Goal: Information Seeking & Learning: Learn about a topic

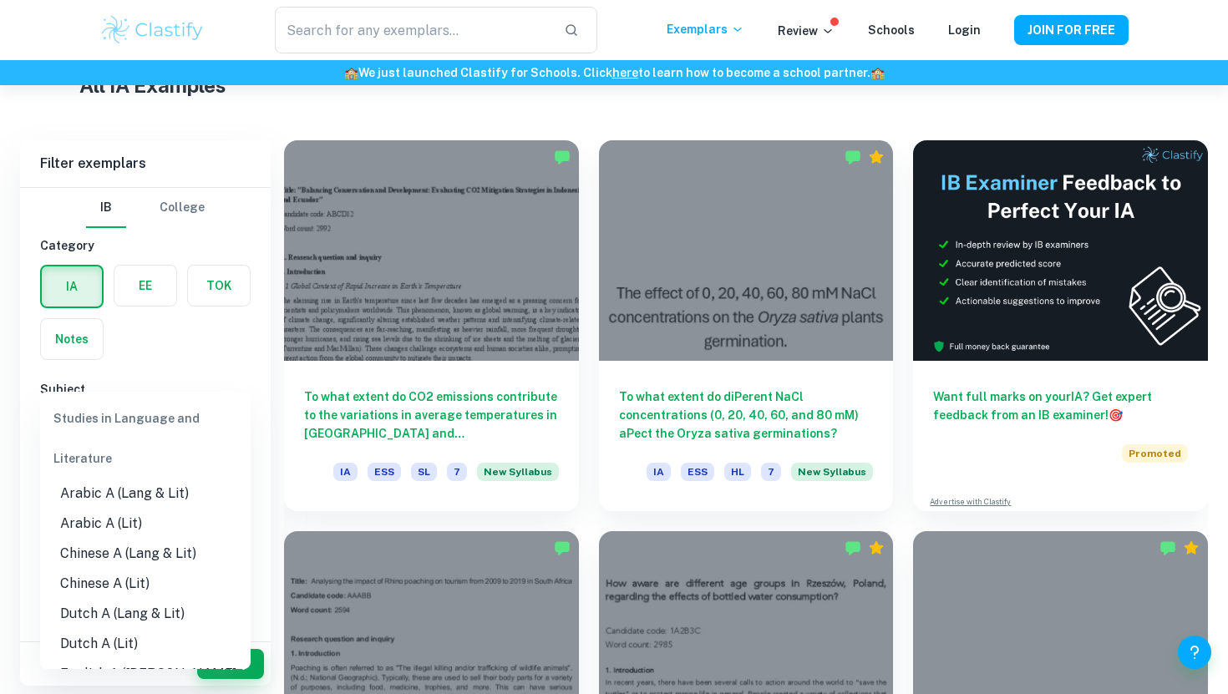
scroll to position [63, 0]
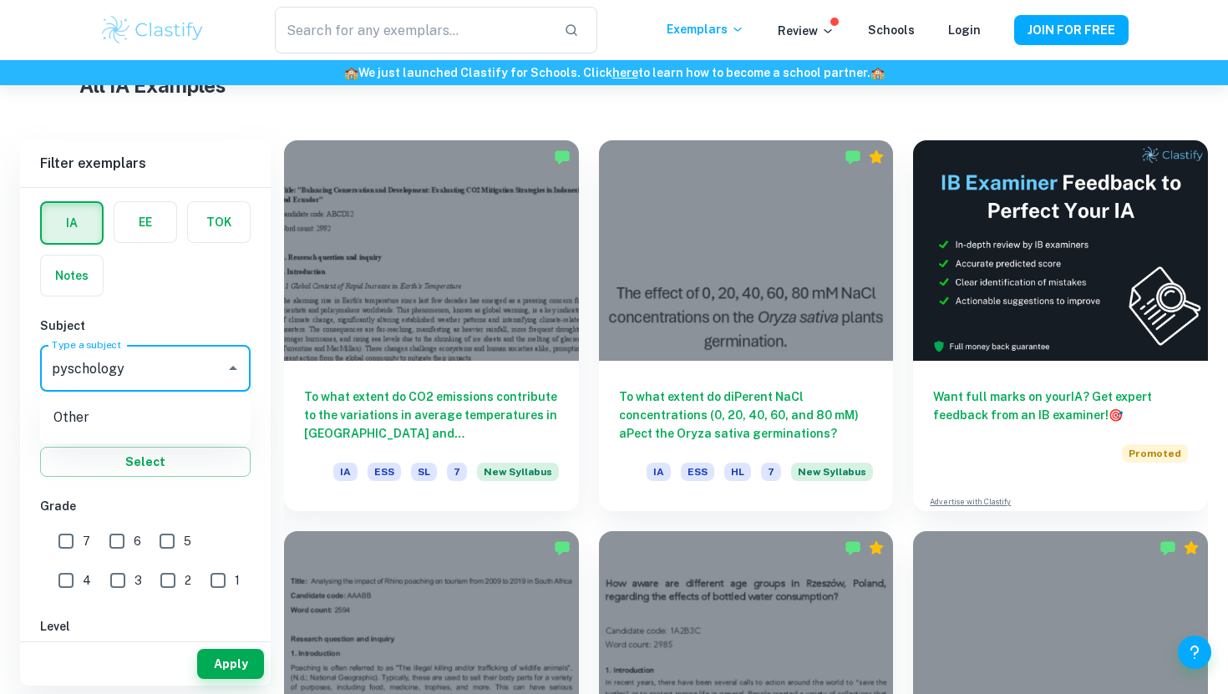
type input "pyschology"
click at [72, 363] on input "pyschology" at bounding box center [133, 368] width 170 height 32
drag, startPoint x: 134, startPoint y: 365, endPoint x: 28, endPoint y: 360, distance: 107.0
click at [28, 360] on div "IB College Category IA EE TOK Notes Subject Type a subject pyschology Type a su…" at bounding box center [145, 606] width 251 height 965
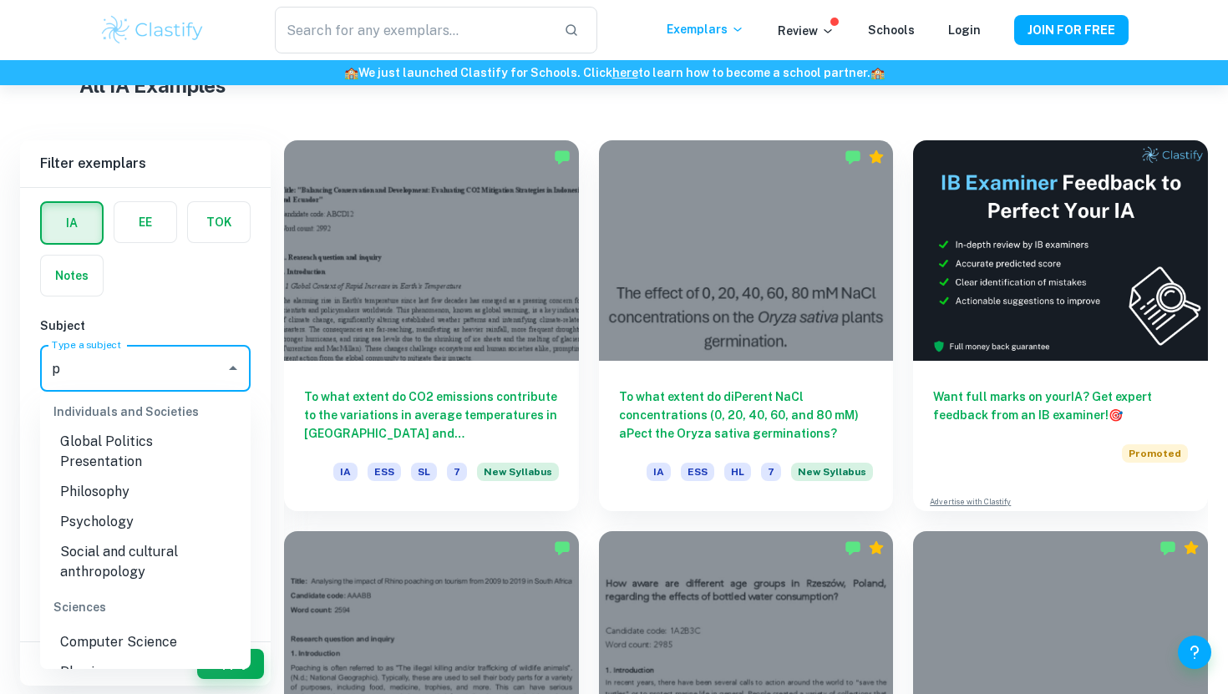
scroll to position [530, 0]
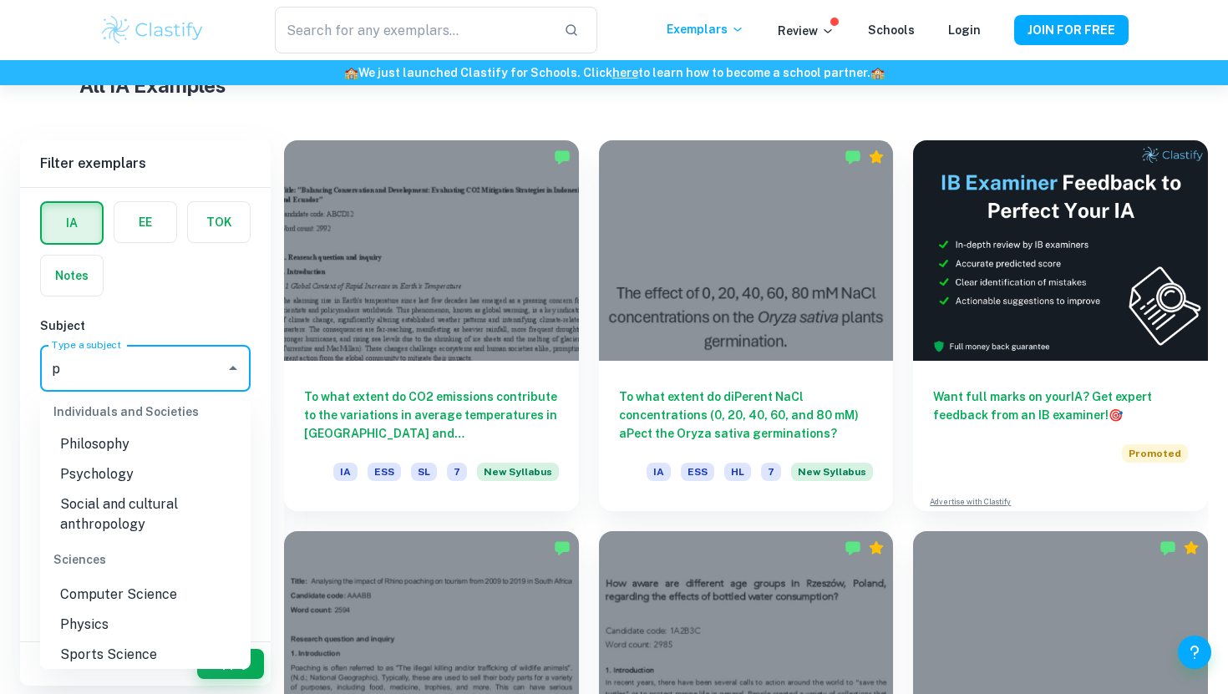
click at [100, 459] on li "Psychology" at bounding box center [145, 474] width 210 height 30
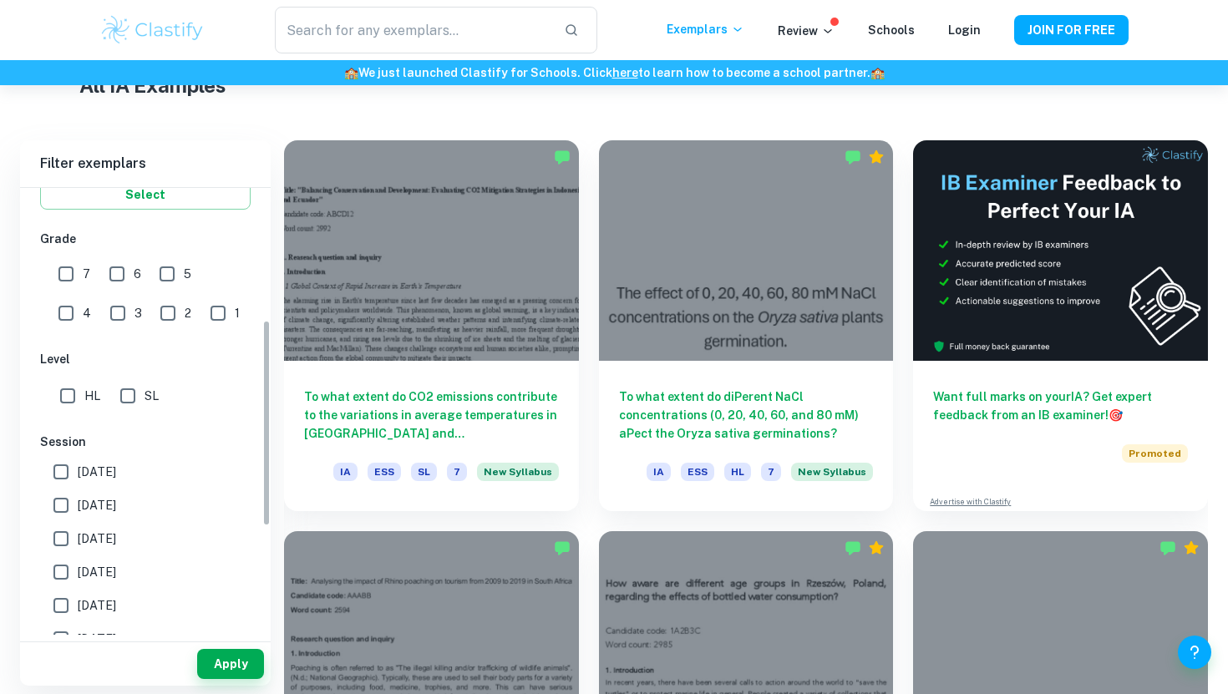
scroll to position [333, 0]
type input "Psychology"
click at [115, 277] on input "6" at bounding box center [116, 271] width 33 height 33
checkbox input "true"
click at [65, 272] on input "7" at bounding box center [65, 271] width 33 height 33
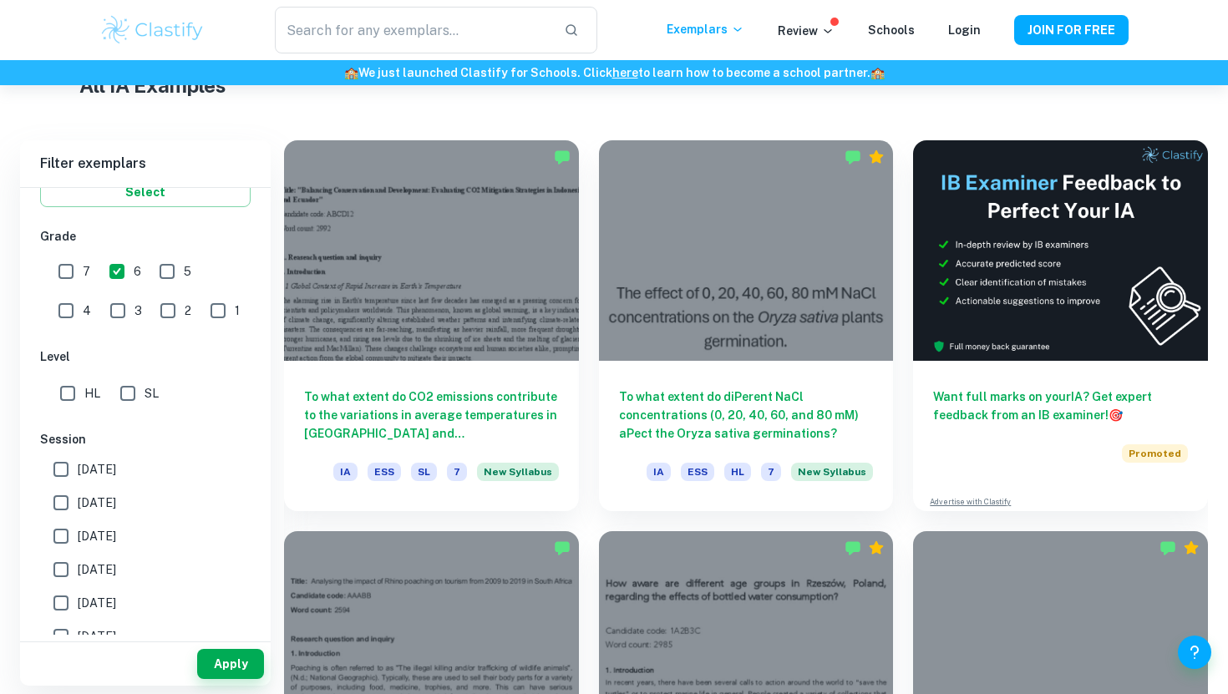
checkbox input "true"
click at [224, 666] on button "Apply" at bounding box center [230, 664] width 67 height 30
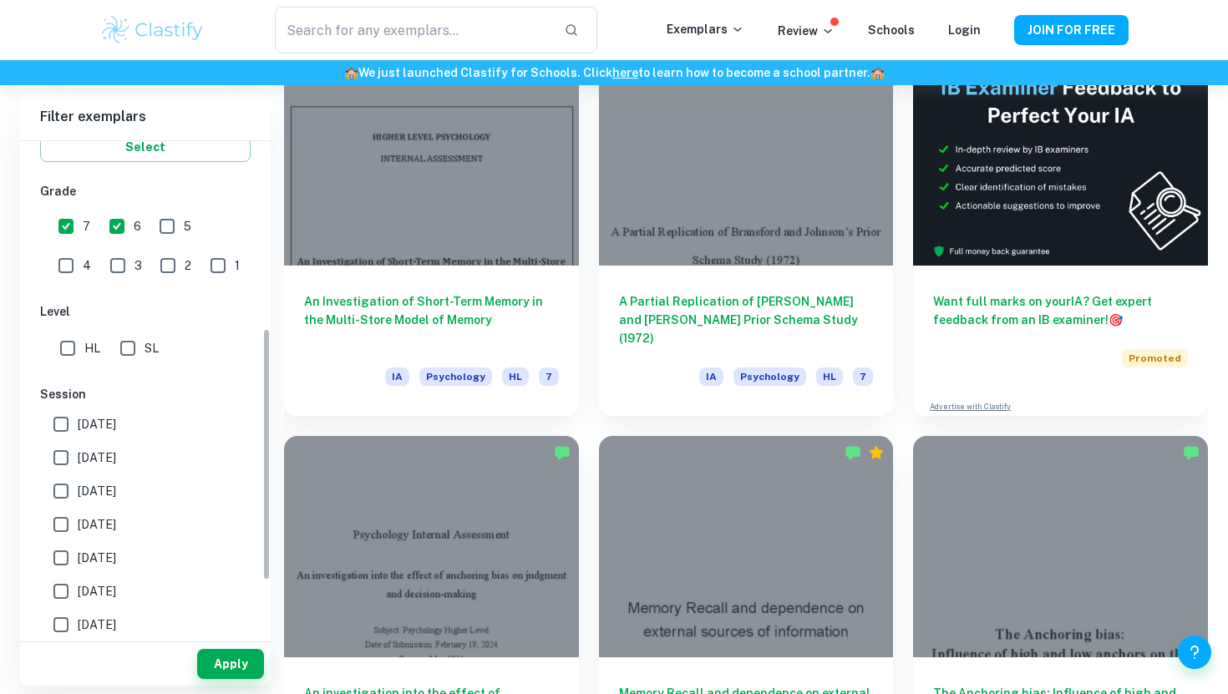
scroll to position [367, 0]
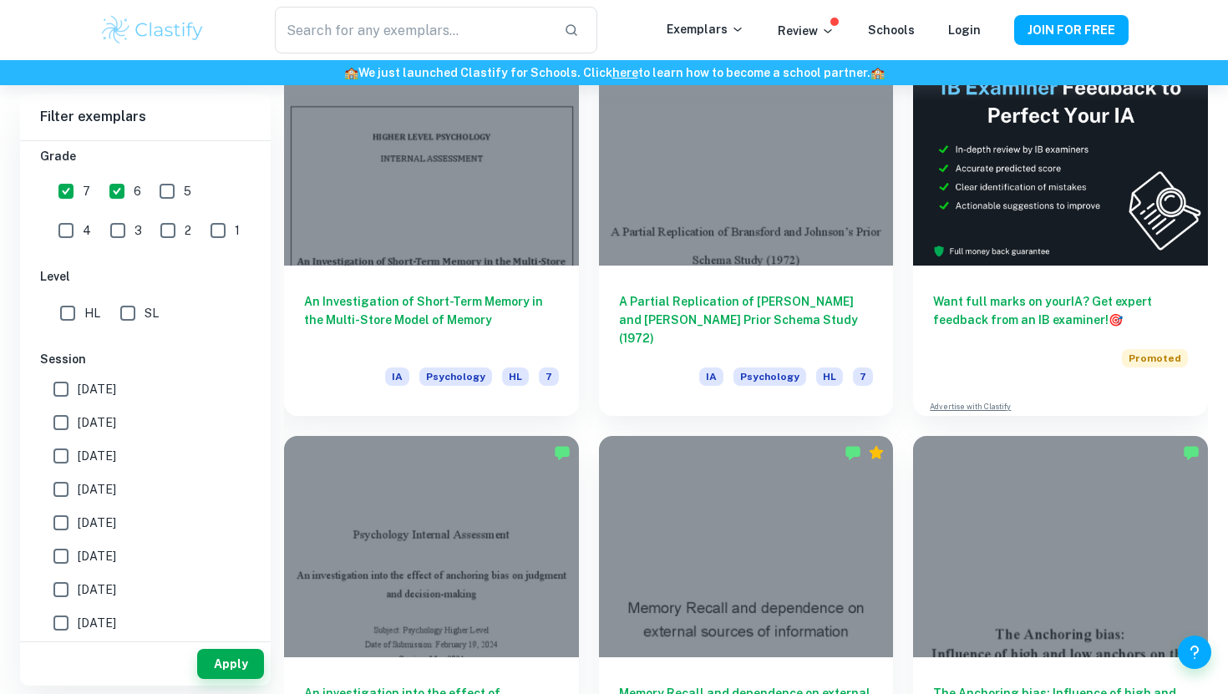
click at [91, 381] on span "[DATE]" at bounding box center [97, 389] width 38 height 18
click at [78, 381] on input "[DATE]" at bounding box center [60, 388] width 33 height 33
checkbox input "true"
click at [248, 656] on button "Apply" at bounding box center [230, 664] width 67 height 30
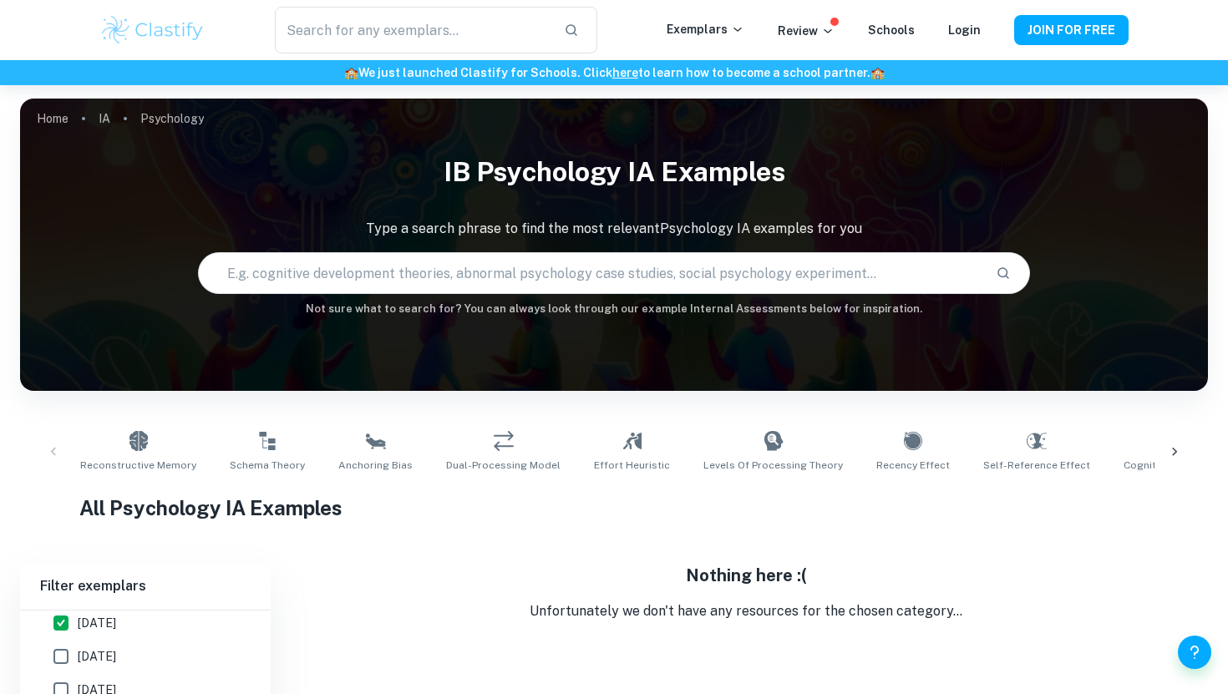
scroll to position [615, 0]
click at [98, 632] on label "[DATE]" at bounding box center [140, 642] width 193 height 33
click at [78, 632] on input "[DATE]" at bounding box center [60, 642] width 33 height 33
checkbox input "true"
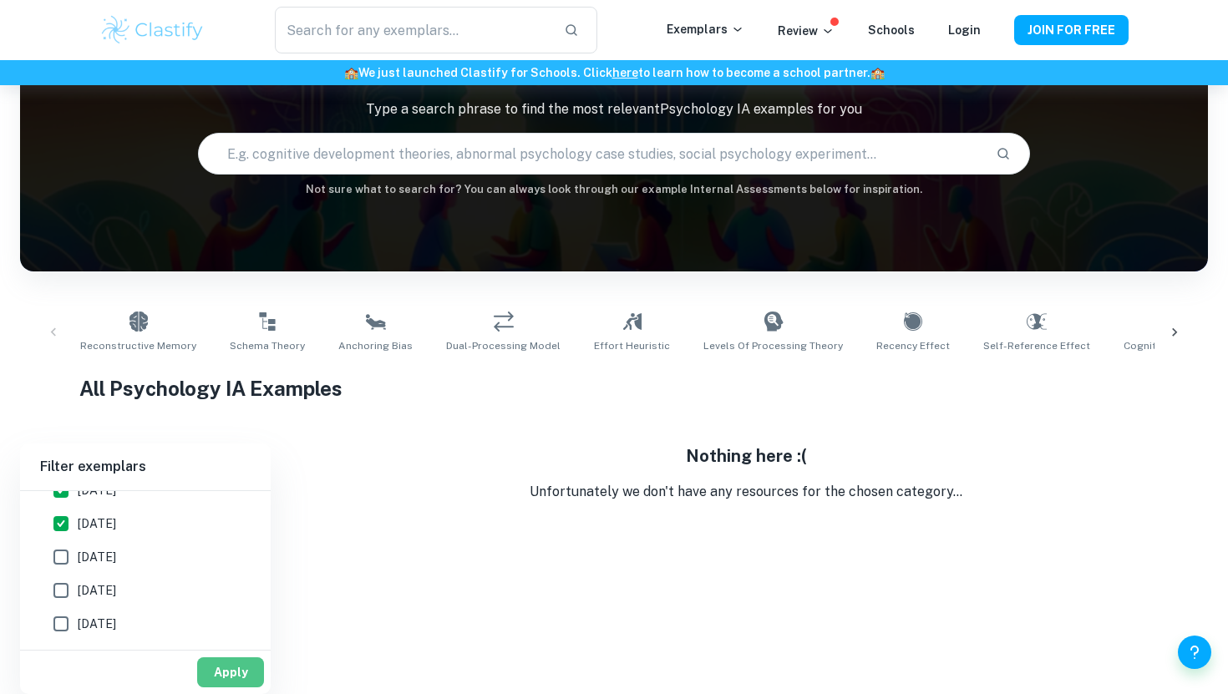
click at [231, 670] on button "Apply" at bounding box center [230, 672] width 67 height 30
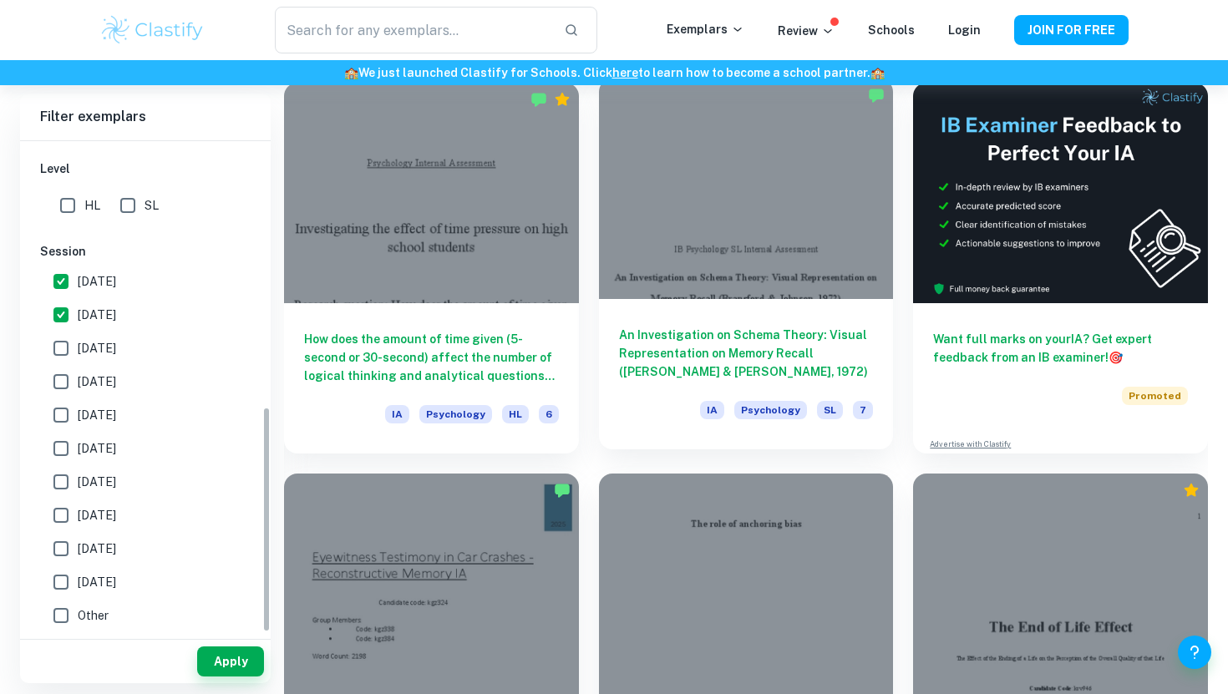
scroll to position [472, 0]
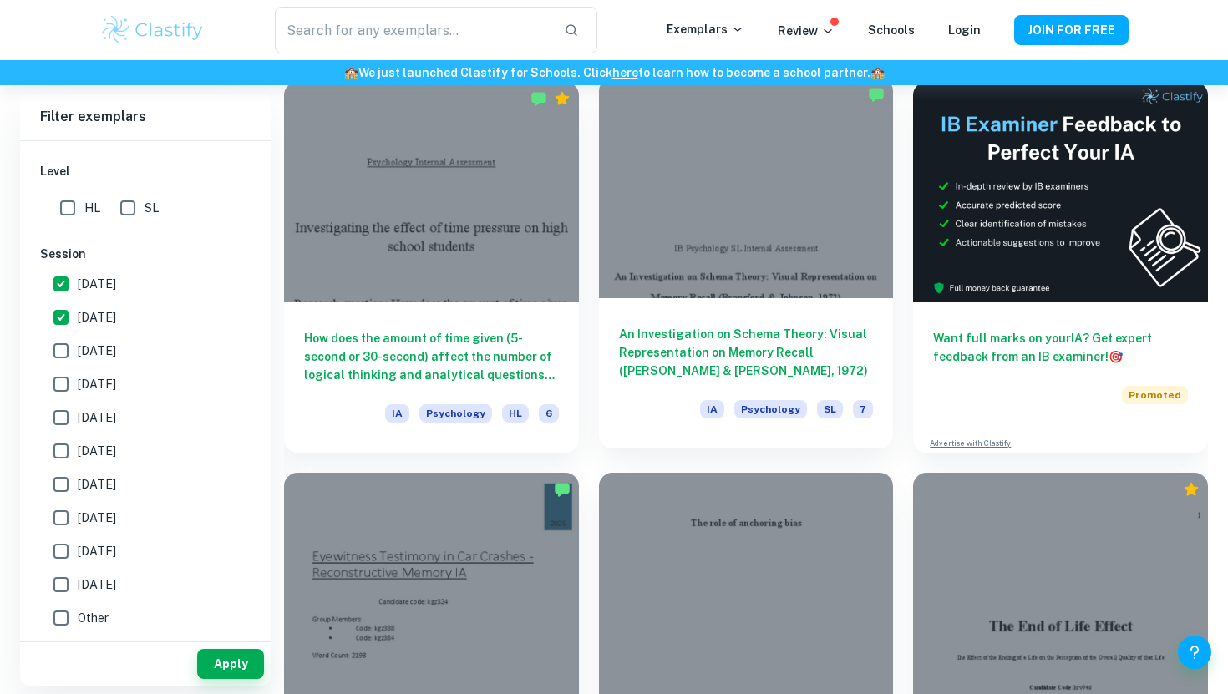
click at [730, 269] on div at bounding box center [746, 188] width 295 height 220
click at [711, 326] on h6 "An Investigation on Schema Theory: Visual Representation on Memory Recall ([PER…" at bounding box center [746, 352] width 255 height 55
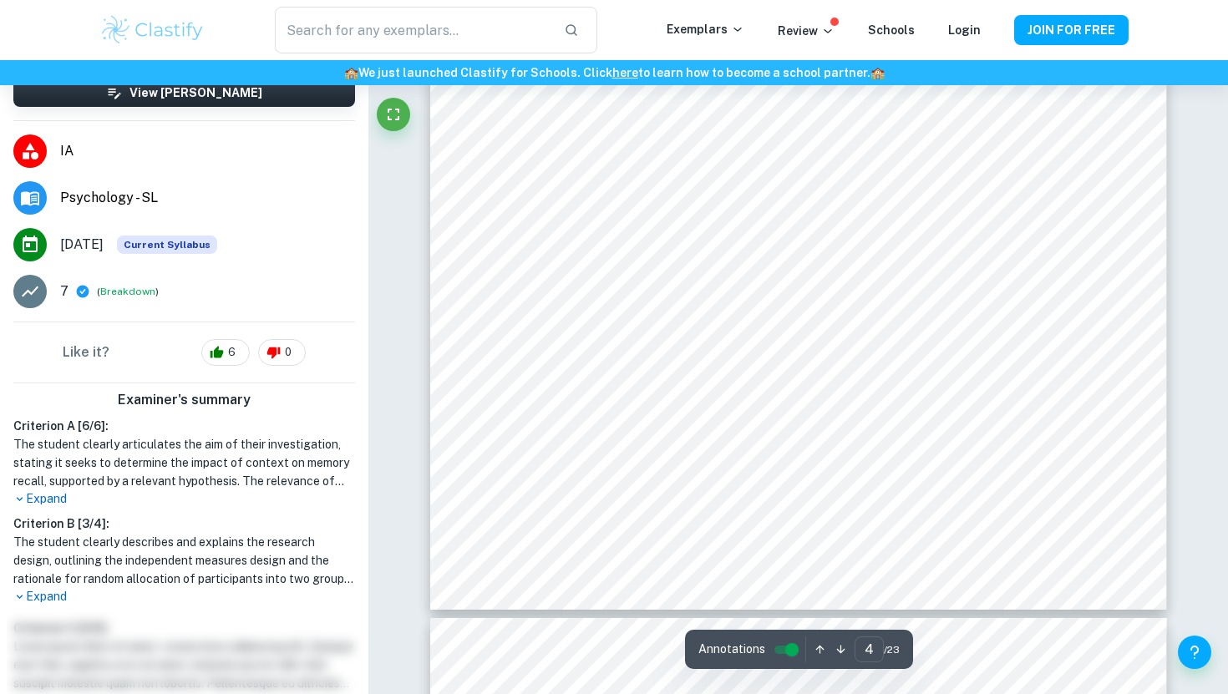
scroll to position [3521, 0]
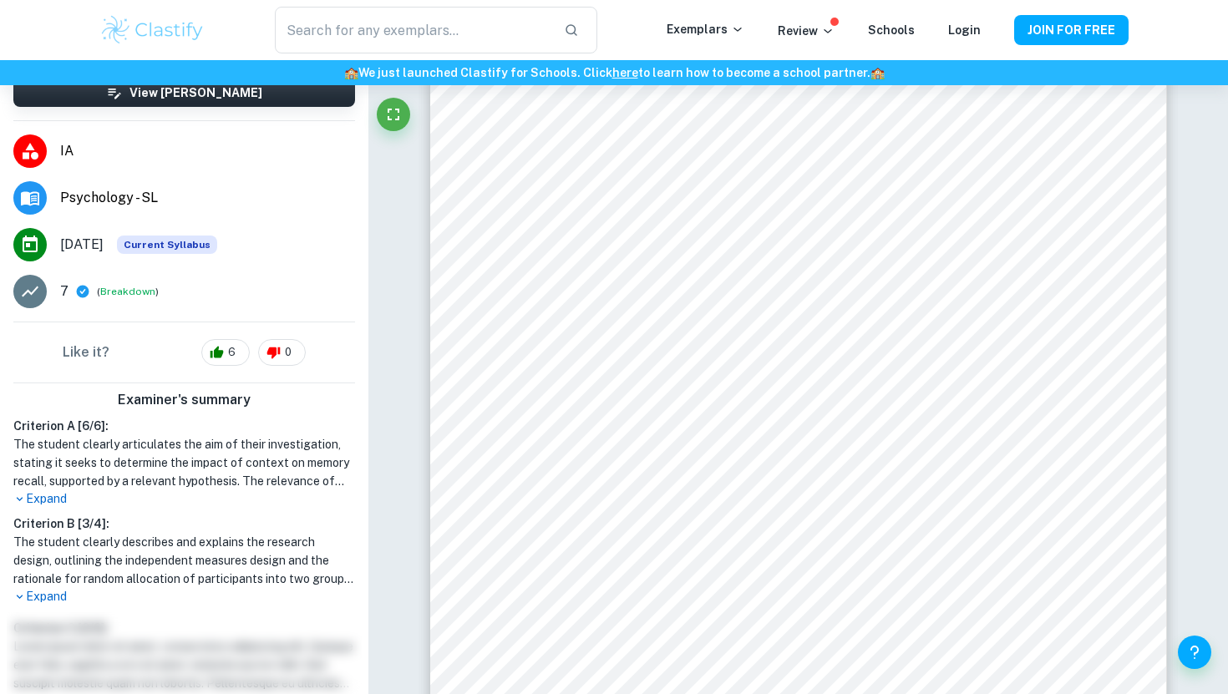
click at [39, 490] on p "Expand" at bounding box center [184, 499] width 342 height 18
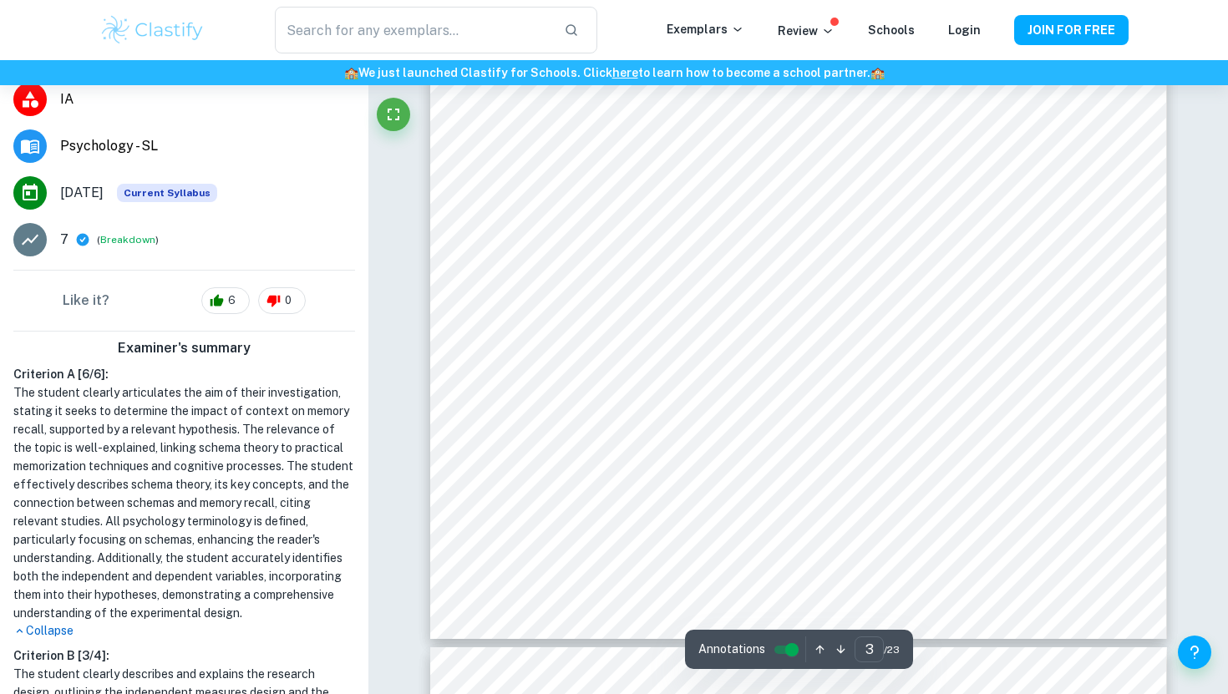
scroll to position [2838, 0]
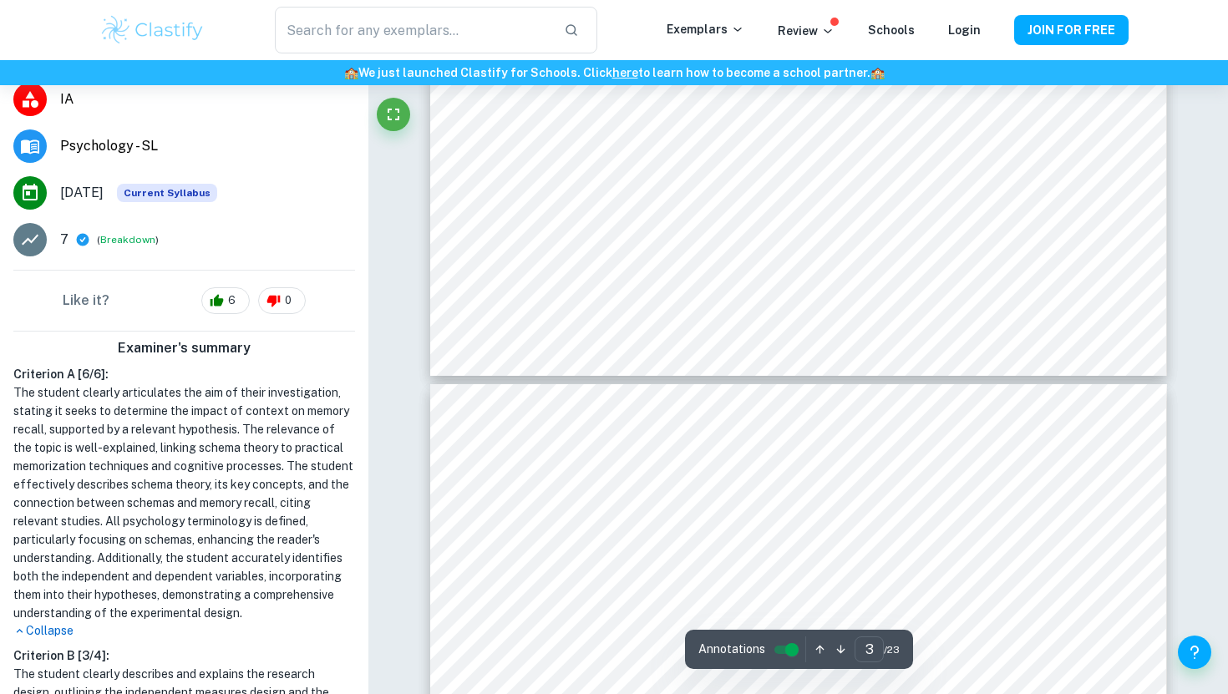
type input "4"
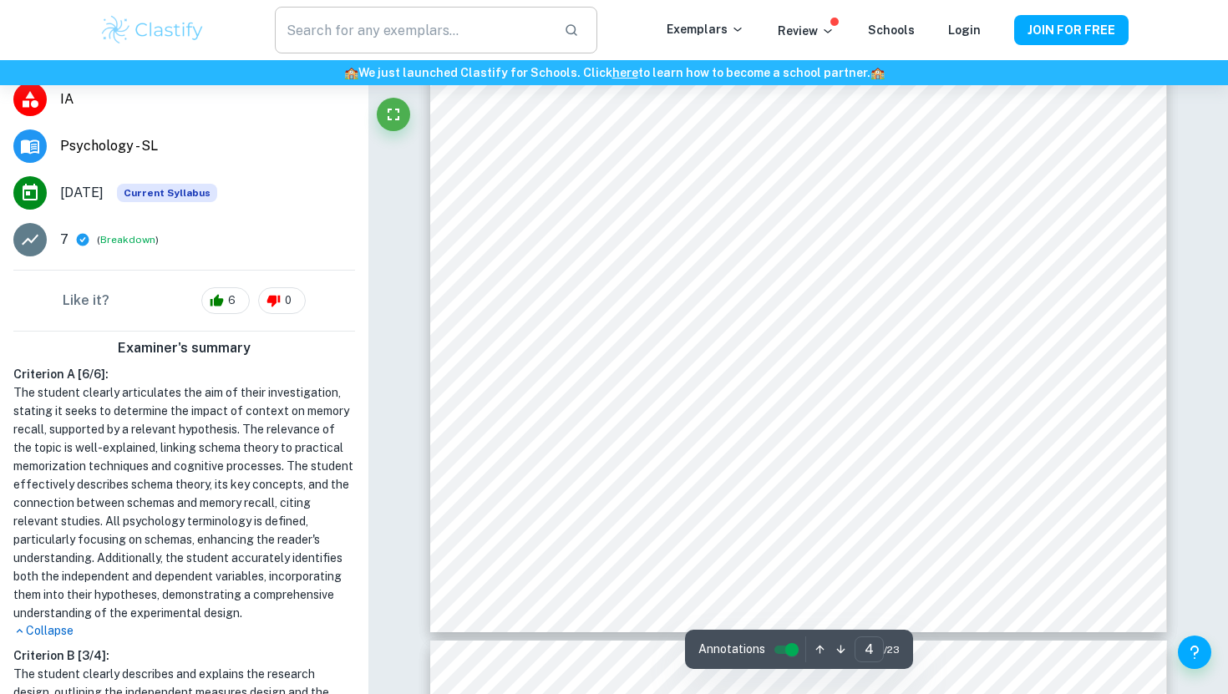
scroll to position [3904, 0]
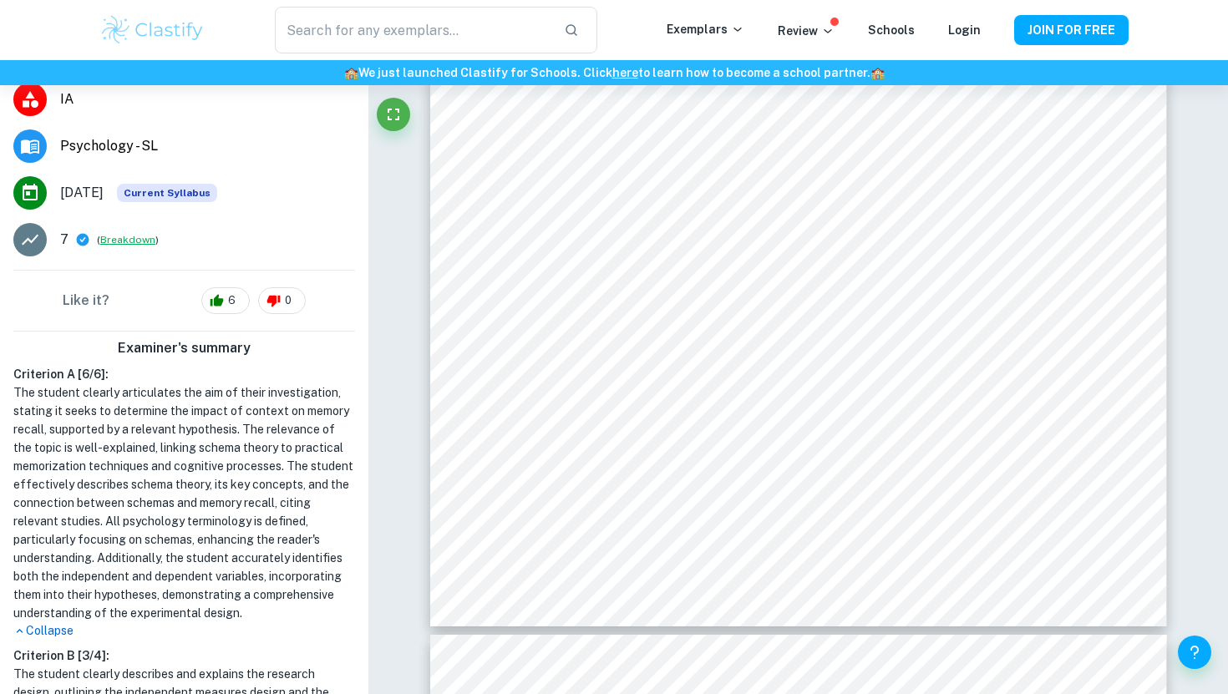
click at [109, 232] on button "Breakdown" at bounding box center [127, 239] width 55 height 15
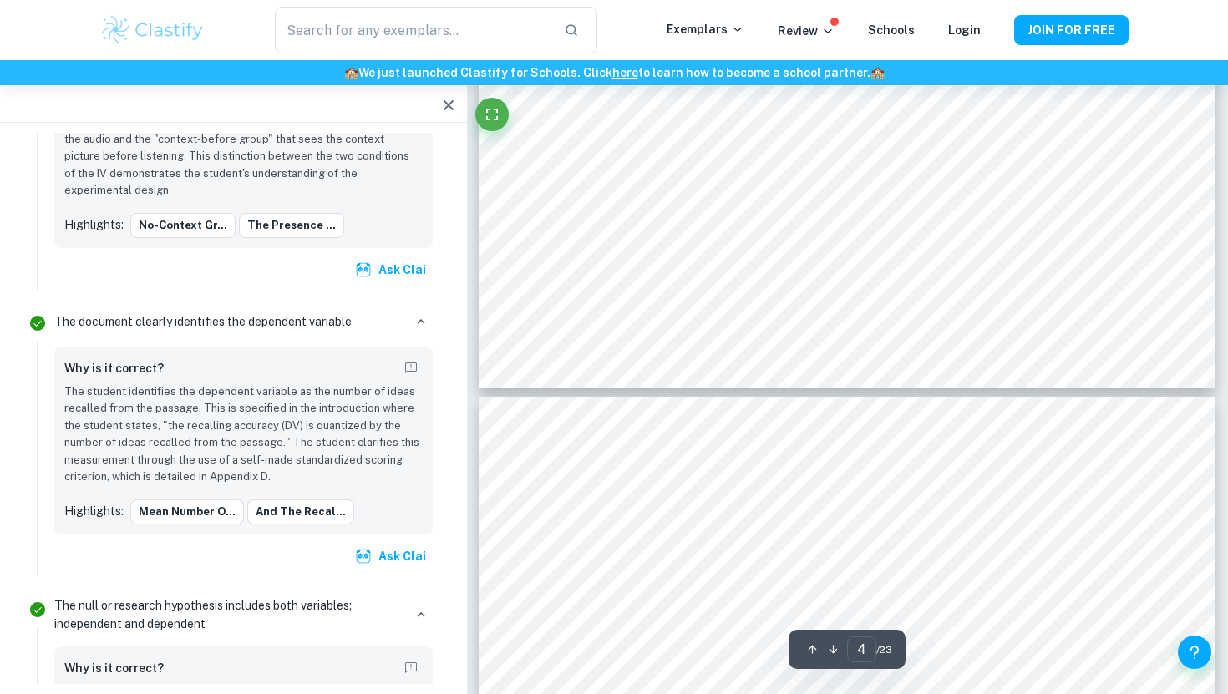
scroll to position [2052, 0]
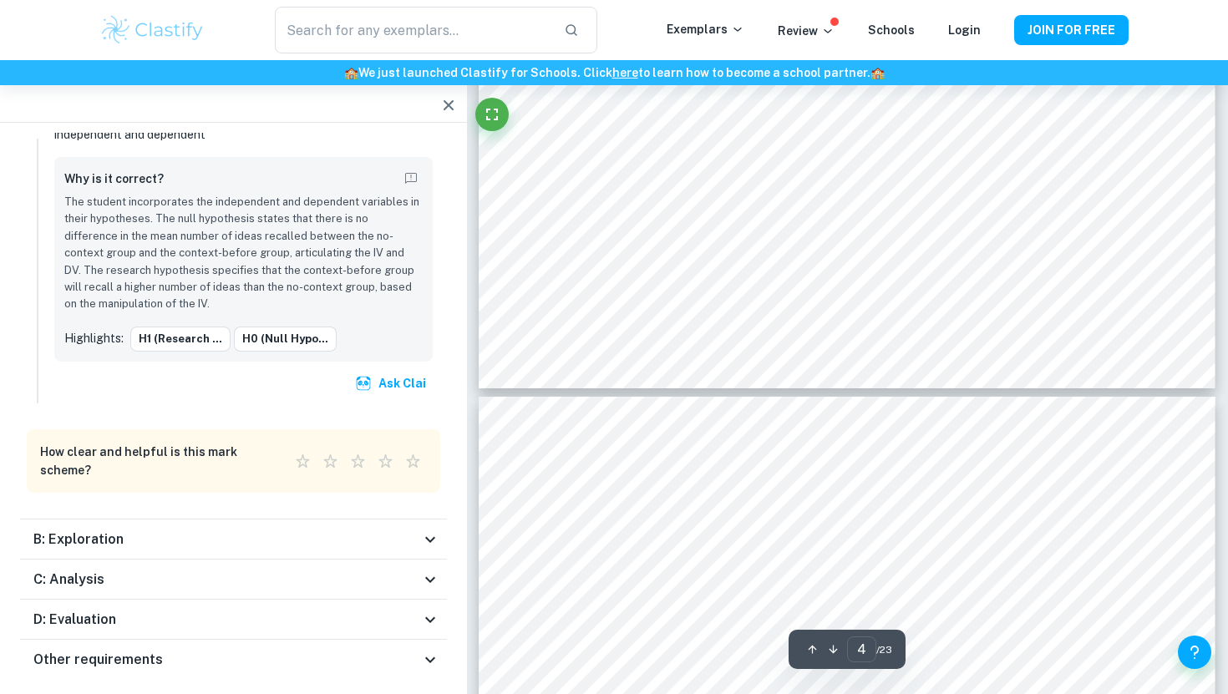
click at [426, 529] on icon at bounding box center [430, 539] width 20 height 20
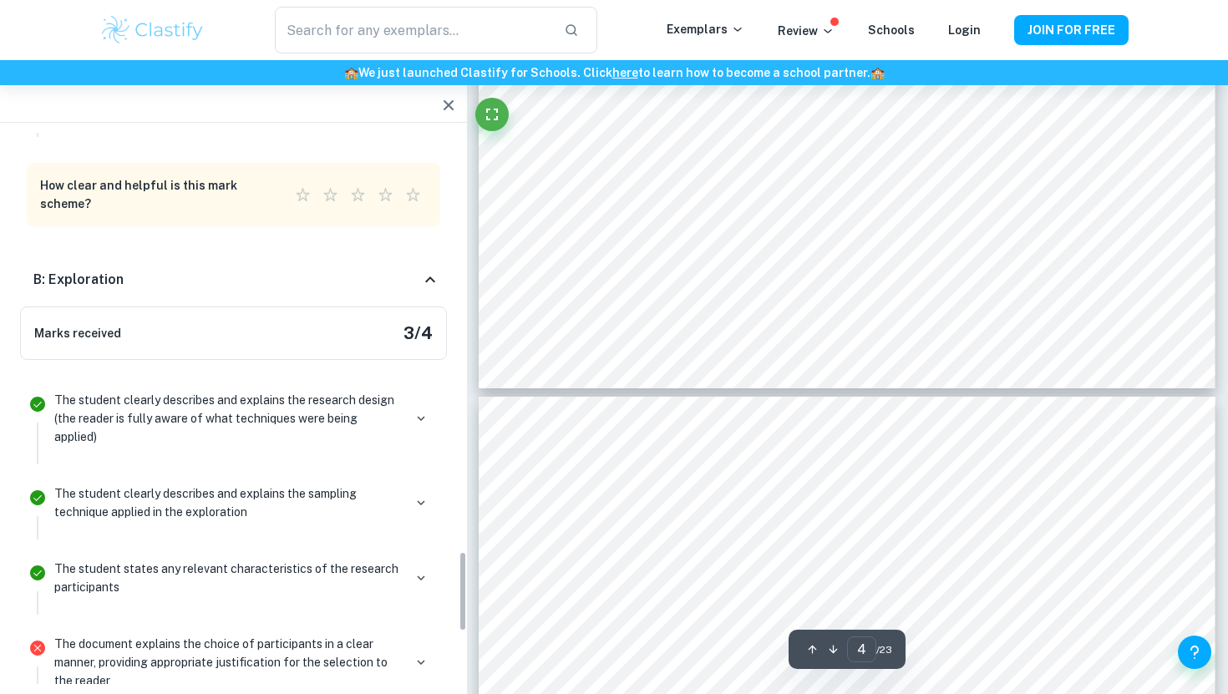
scroll to position [3223, 0]
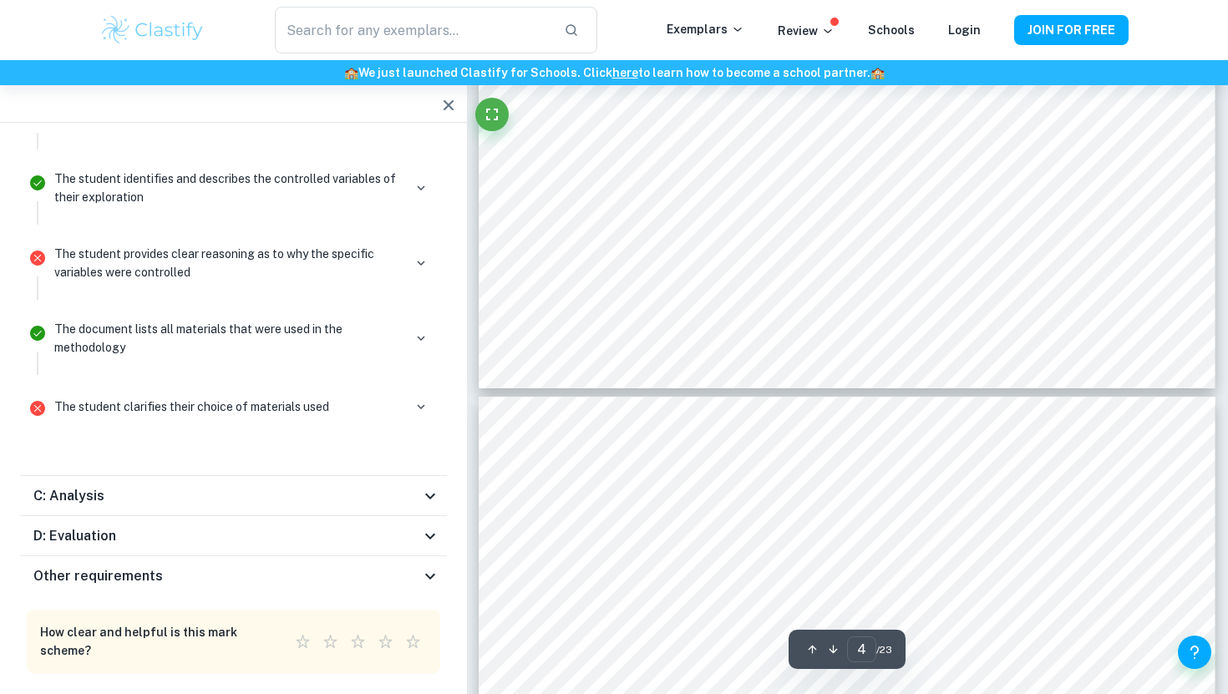
click at [424, 486] on icon at bounding box center [430, 496] width 20 height 20
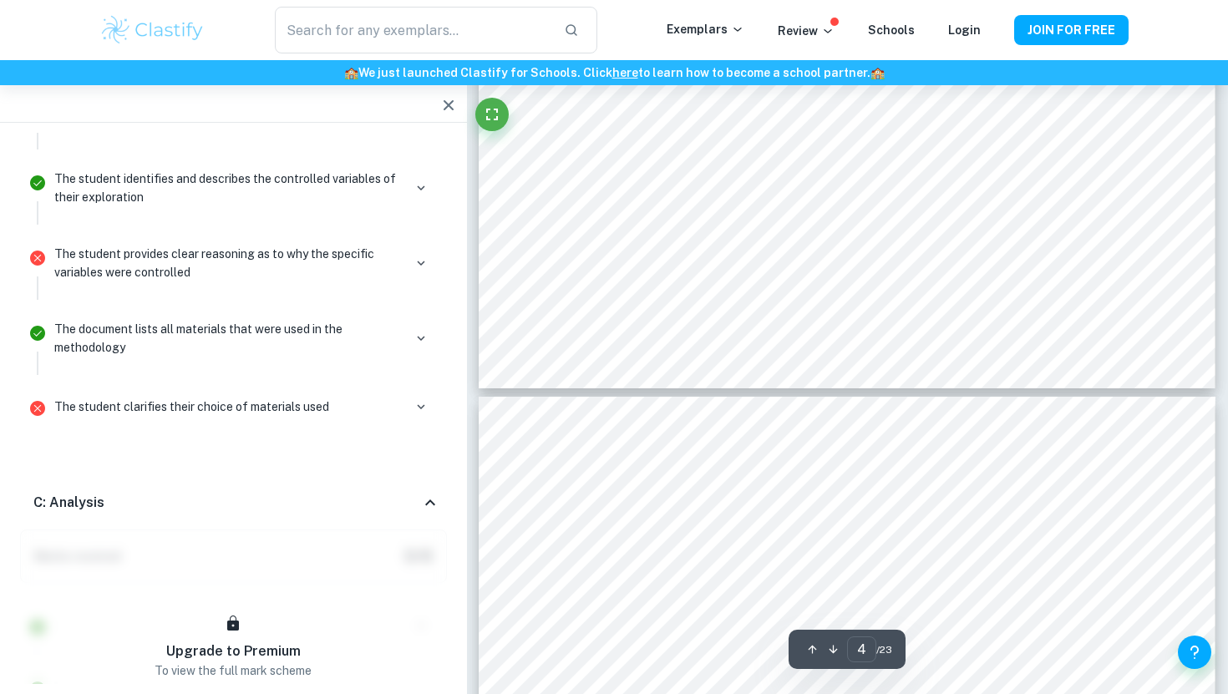
scroll to position [3834, 0]
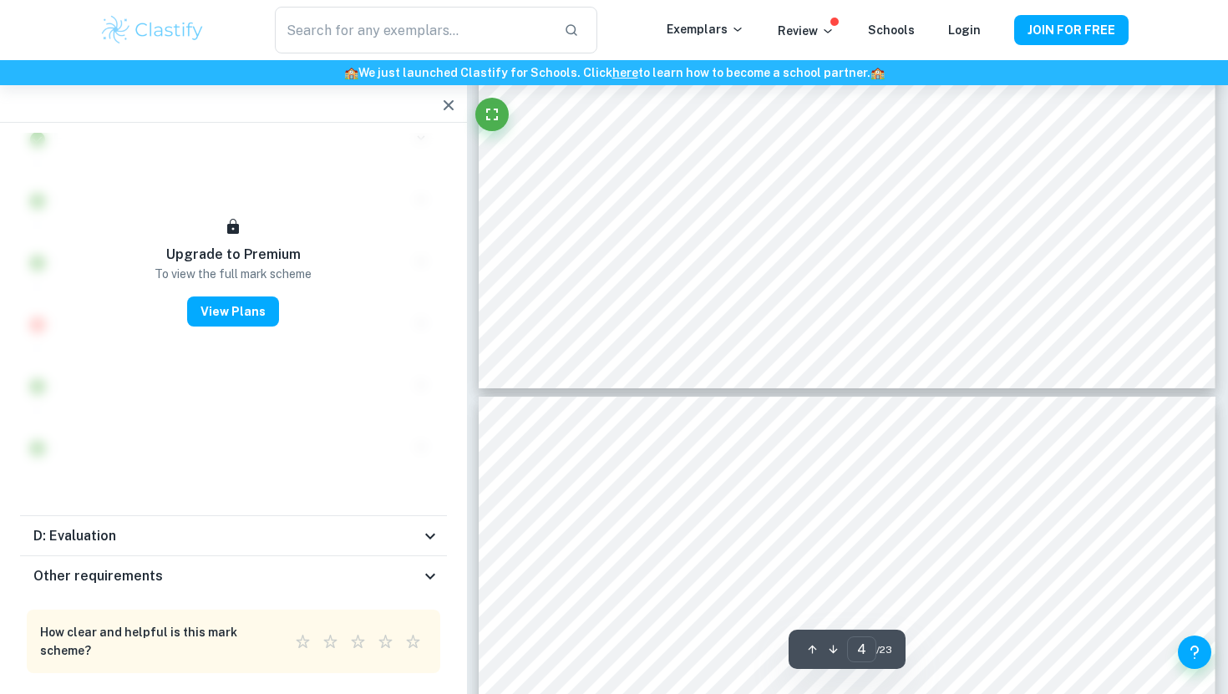
click at [420, 526] on icon at bounding box center [430, 536] width 20 height 20
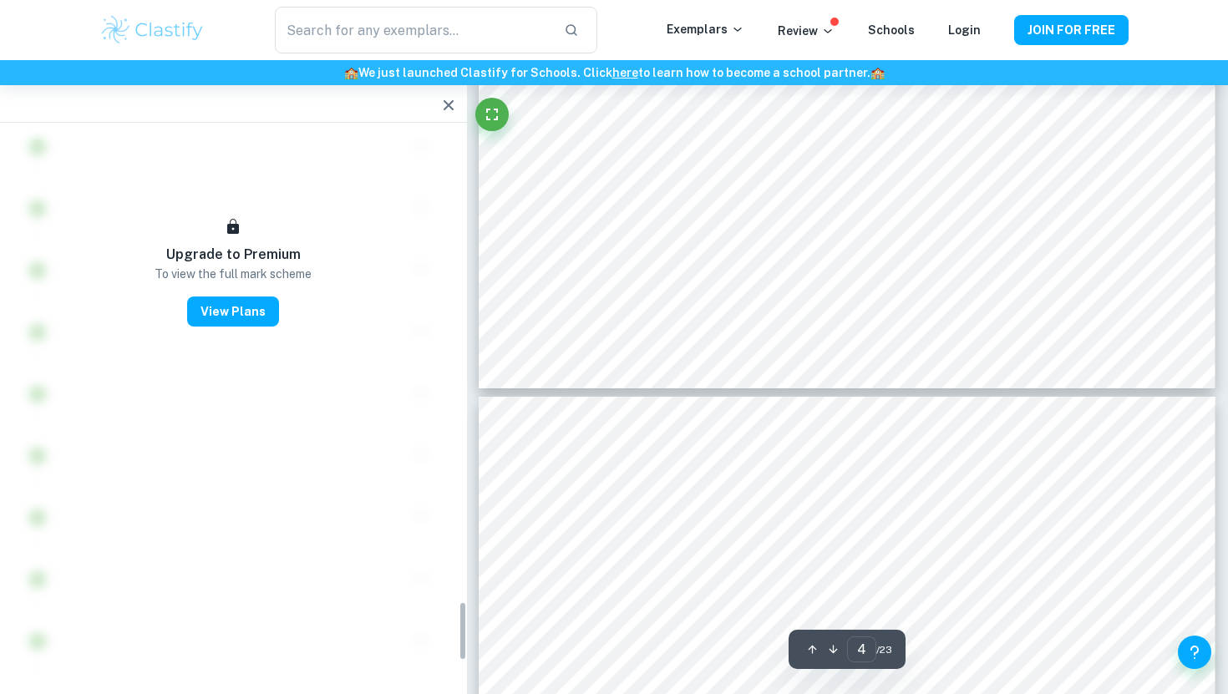
scroll to position [4354, 0]
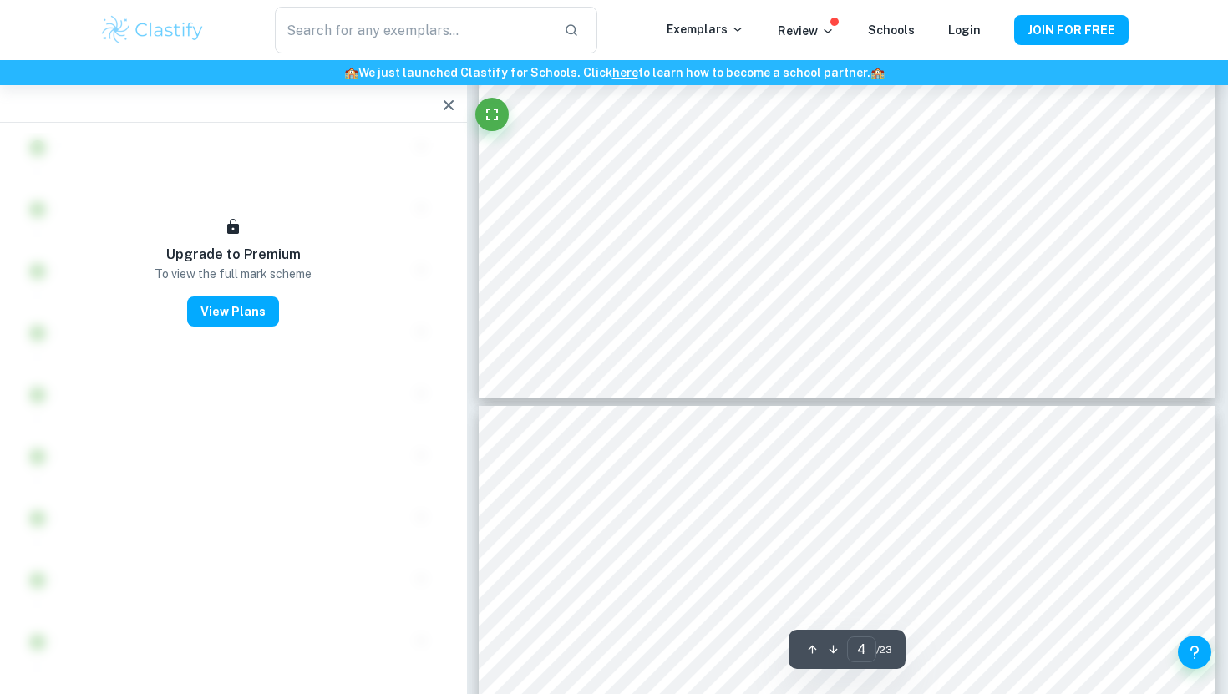
type input "3"
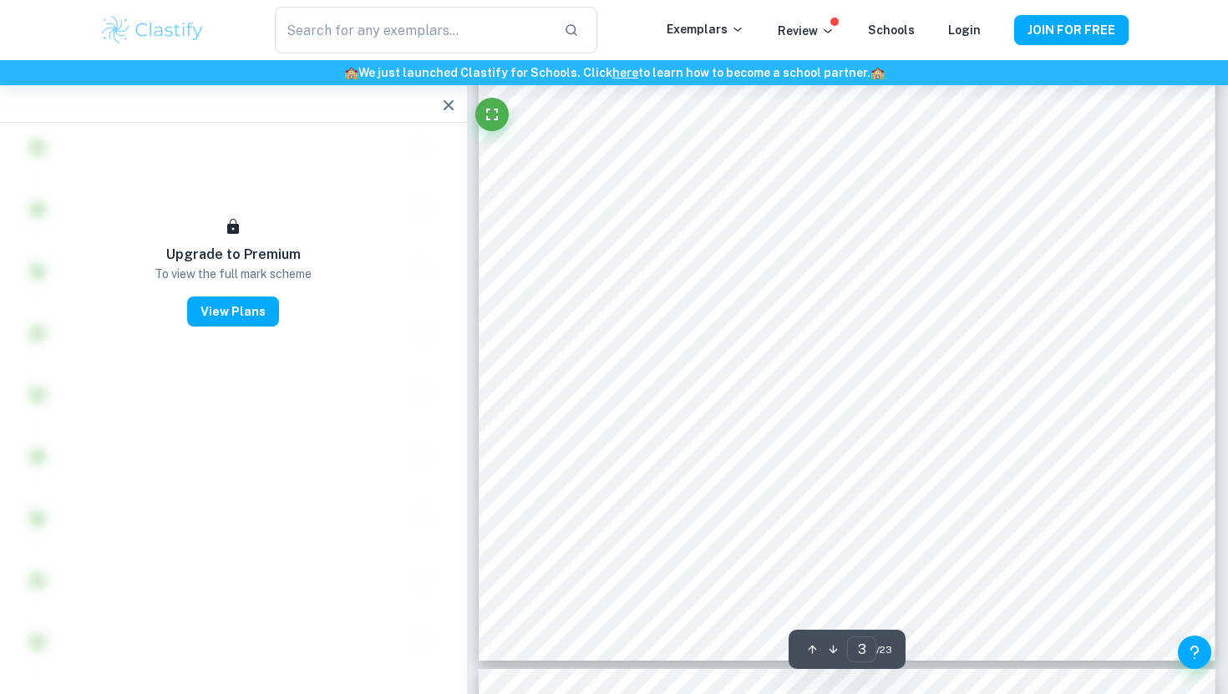
scroll to position [2571, 0]
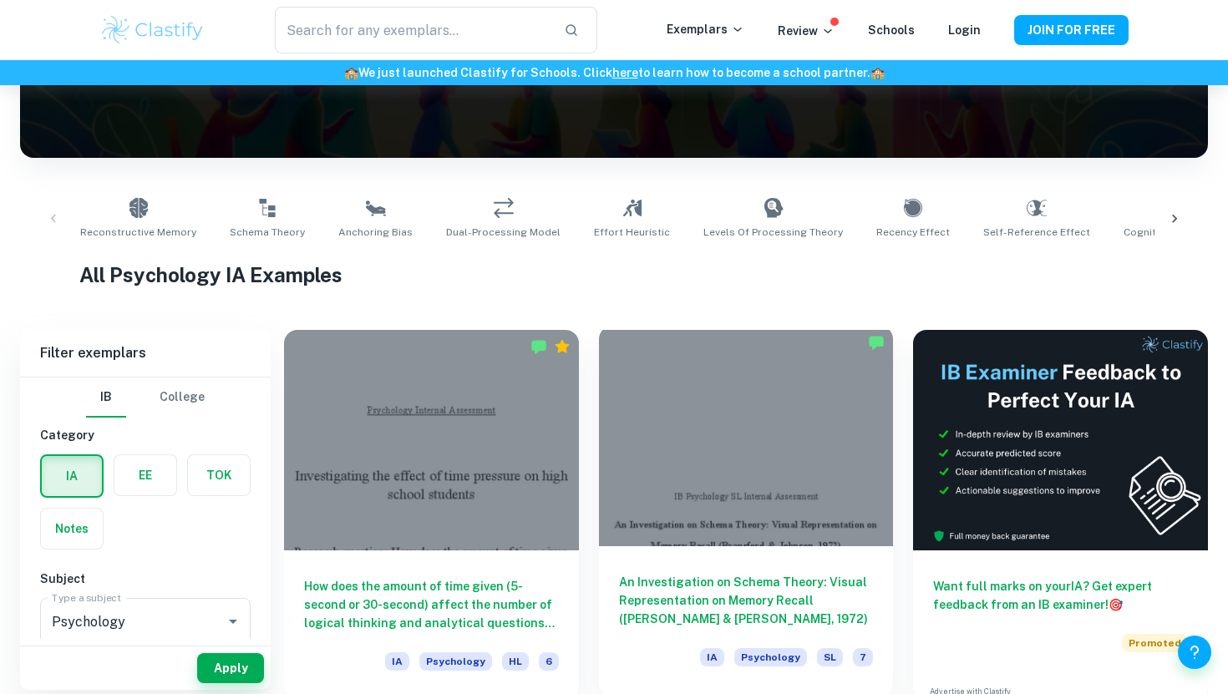
scroll to position [236, 0]
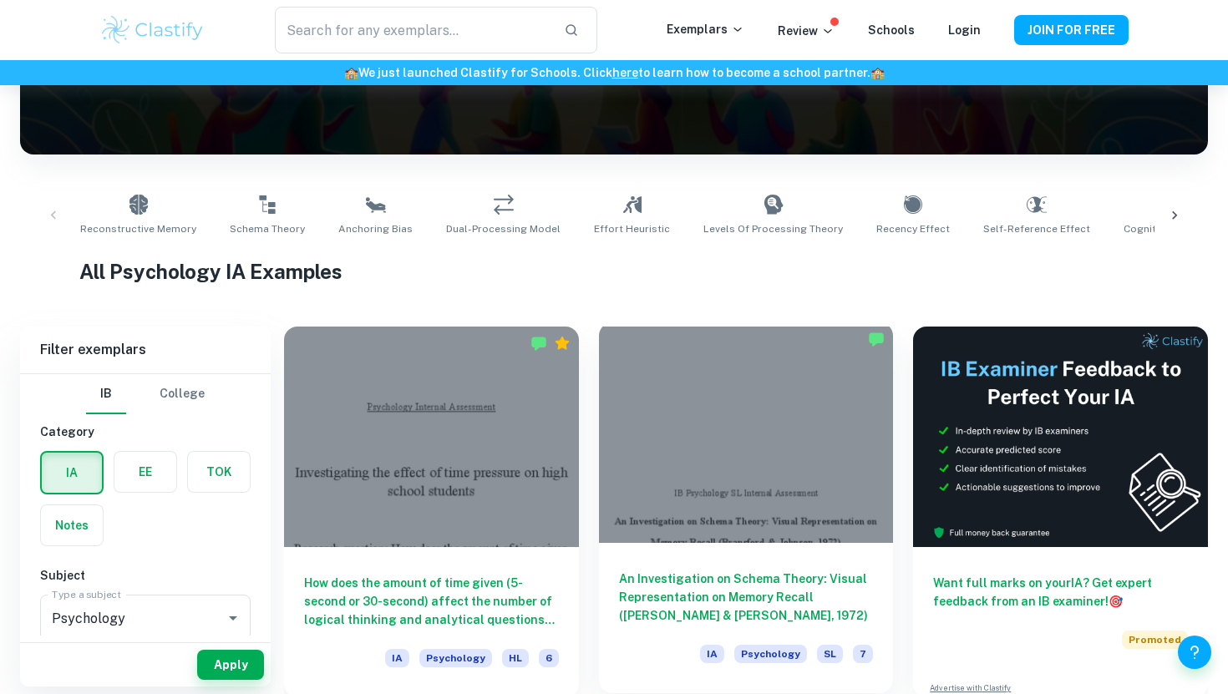
click at [681, 596] on h6 "An Investigation on Schema Theory: Visual Representation on Memory Recall ([PER…" at bounding box center [746, 597] width 255 height 55
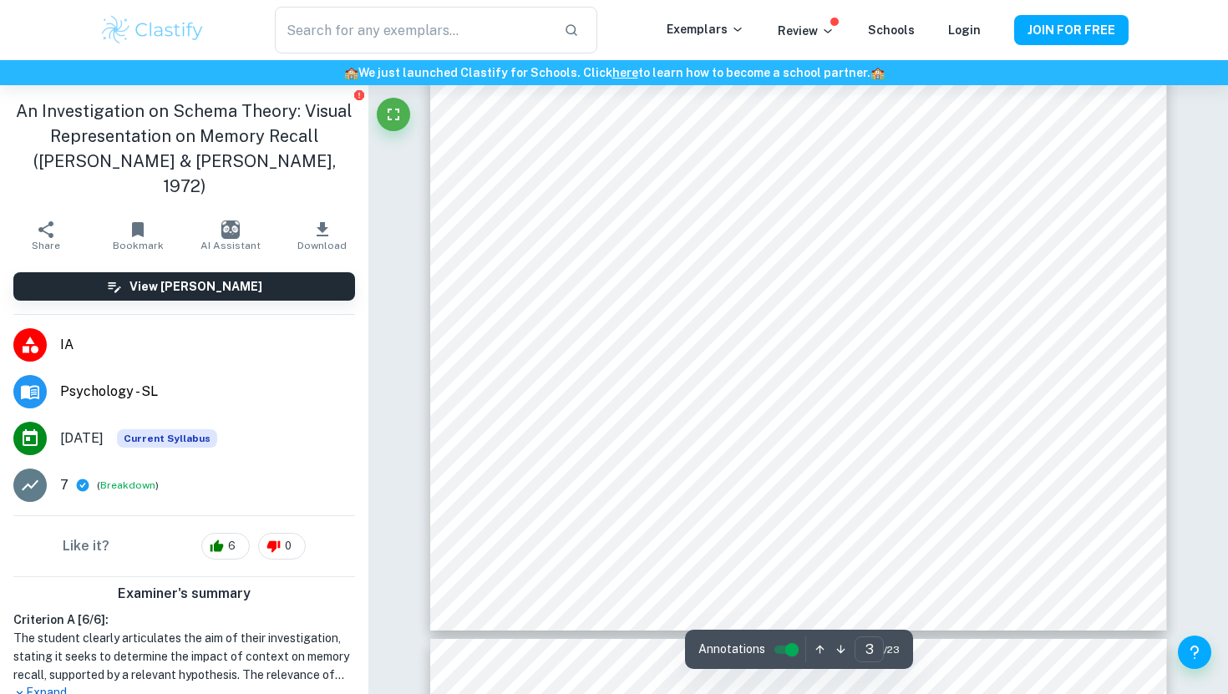
scroll to position [3370, 0]
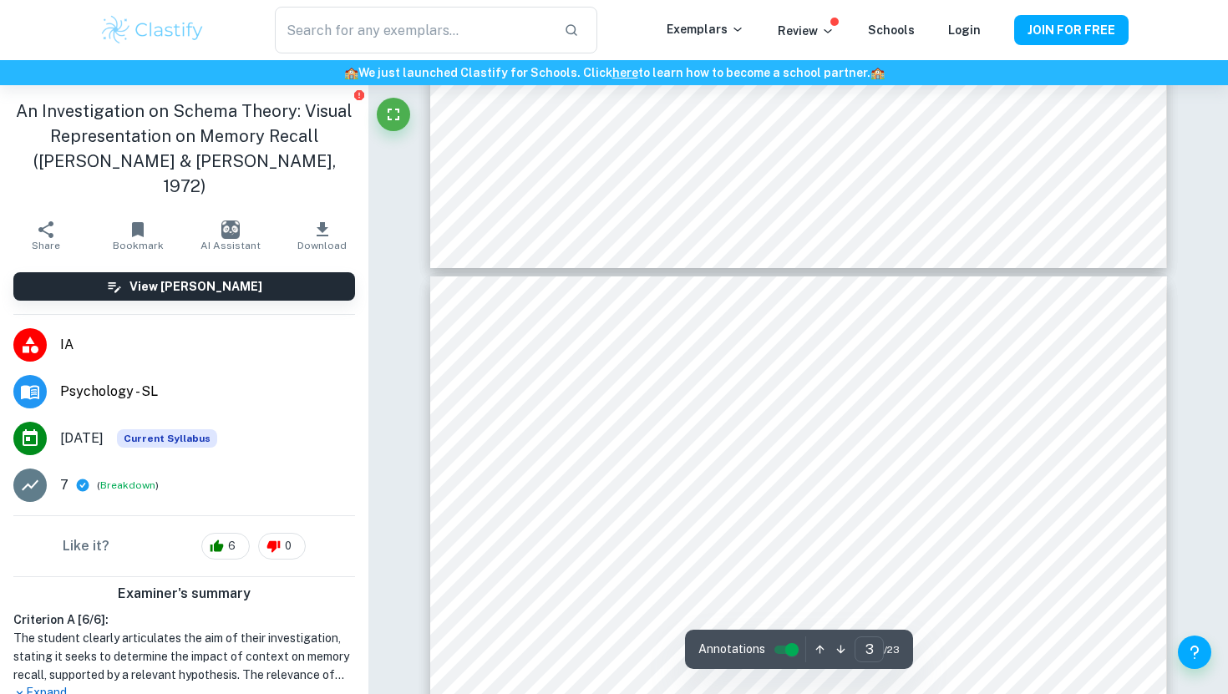
type input "4"
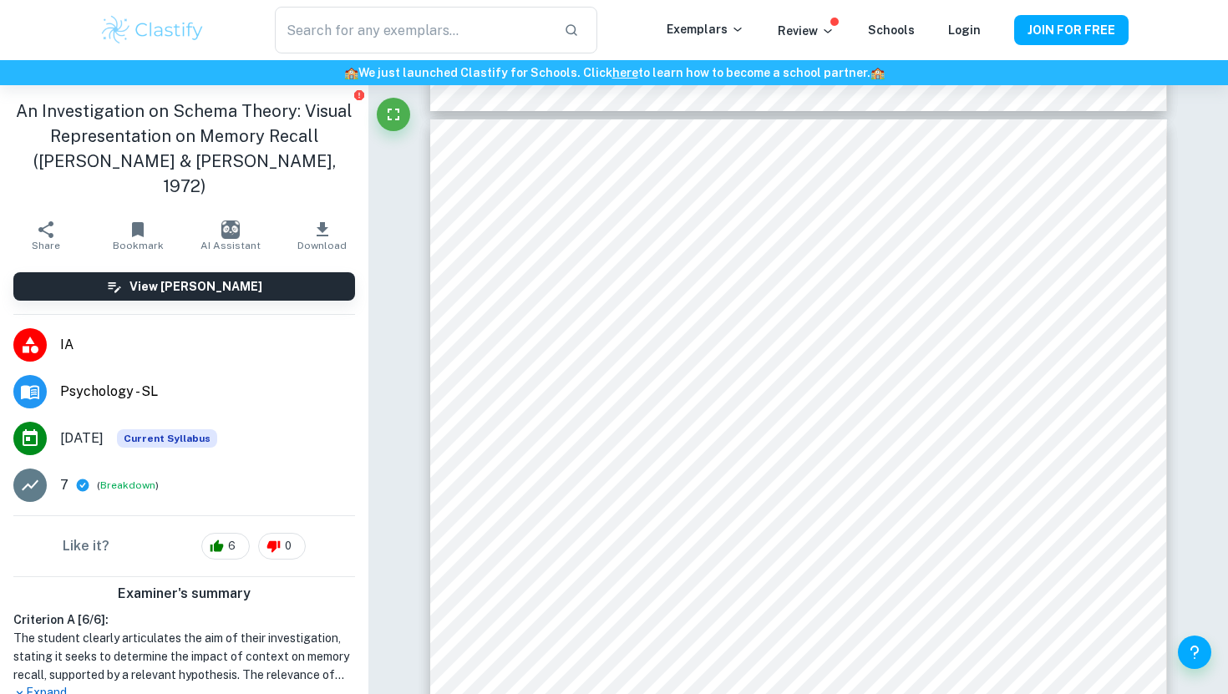
click at [153, 23] on img at bounding box center [152, 29] width 106 height 33
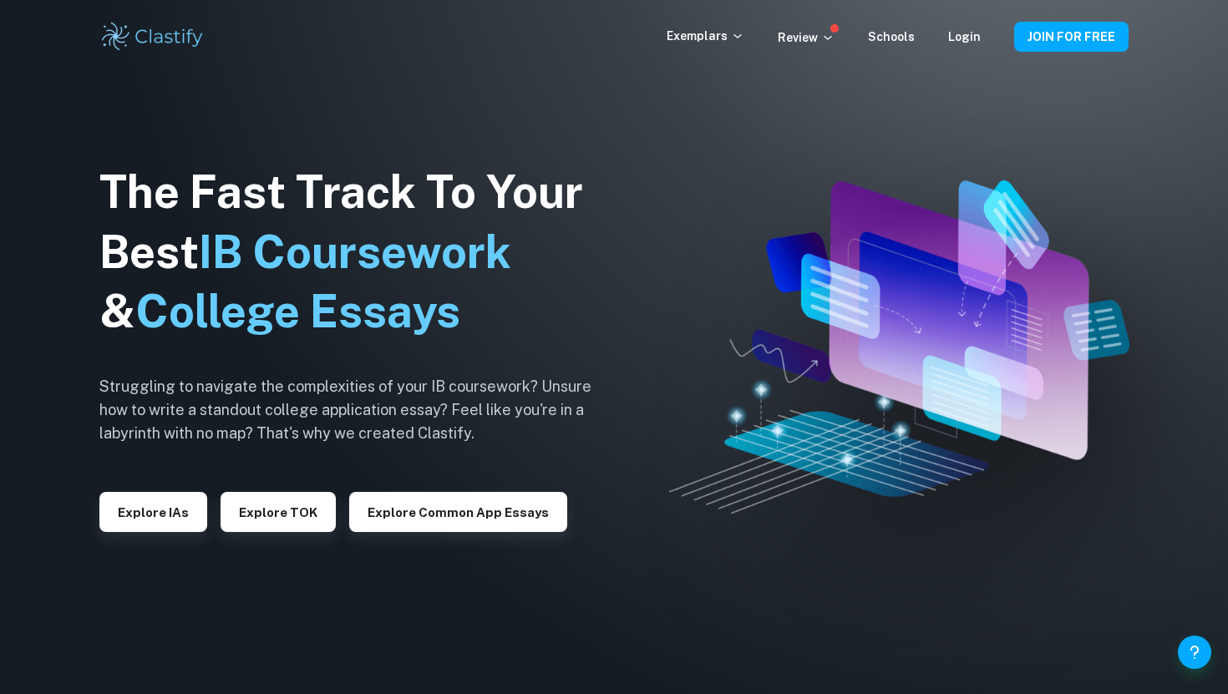
click at [718, 21] on div "Exemplars Review Schools Login JOIN FOR FREE" at bounding box center [613, 36] width 1069 height 33
click at [718, 33] on p "Exemplars" at bounding box center [705, 36] width 78 height 18
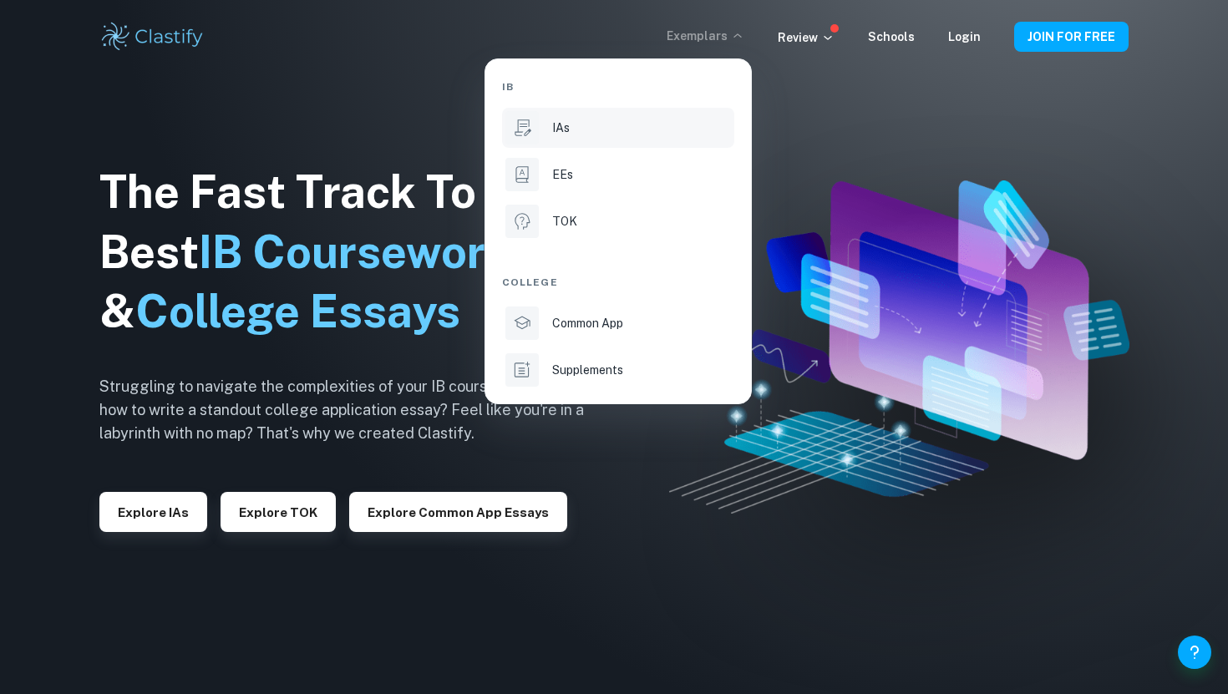
click at [550, 129] on li "IAs" at bounding box center [618, 128] width 232 height 40
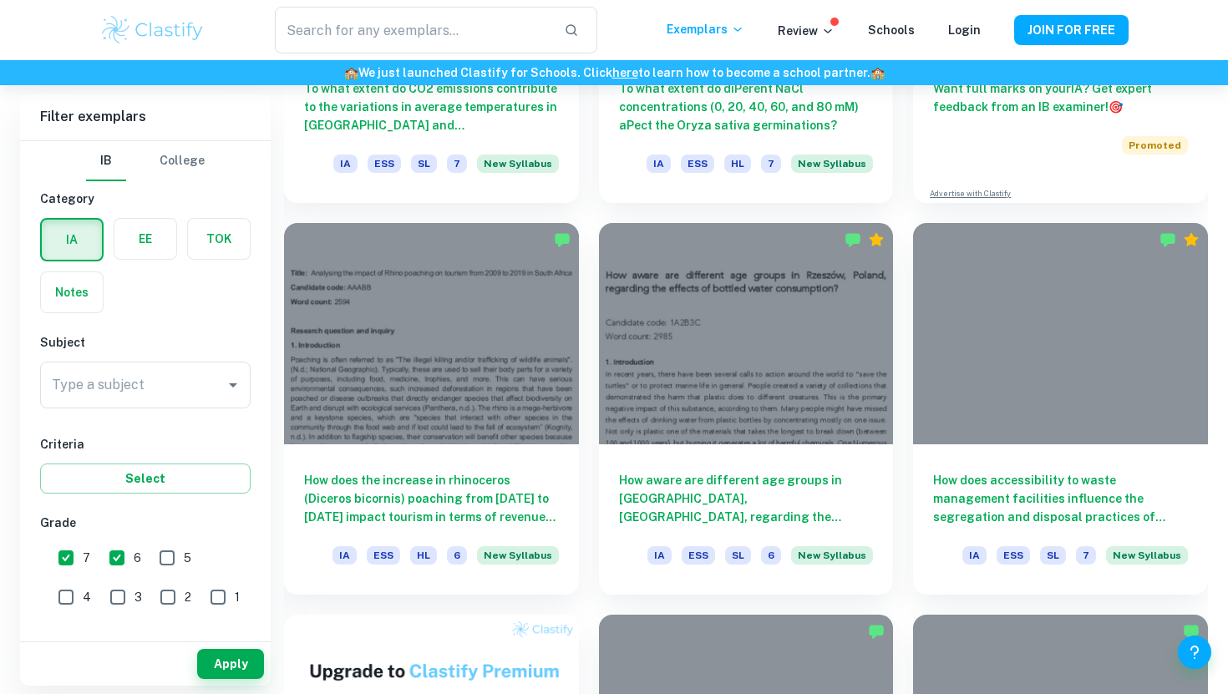
scroll to position [732, 0]
click at [144, 383] on input "Type a subject" at bounding box center [133, 385] width 170 height 32
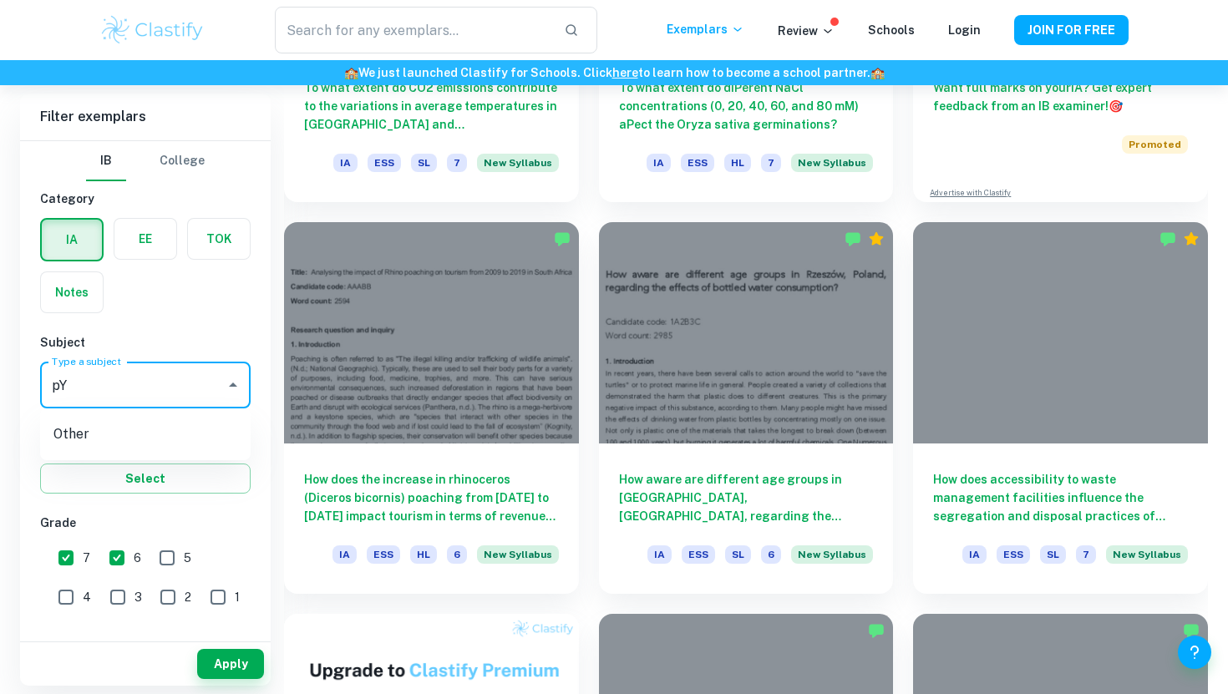
type input "p"
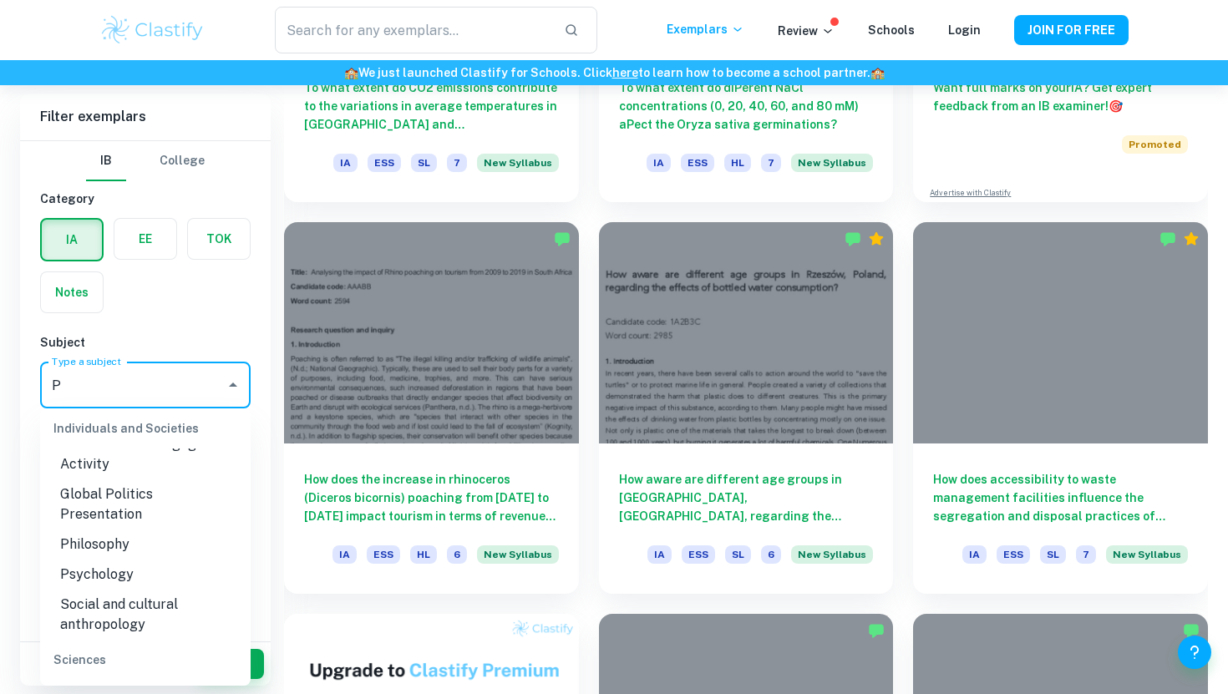
scroll to position [461, 0]
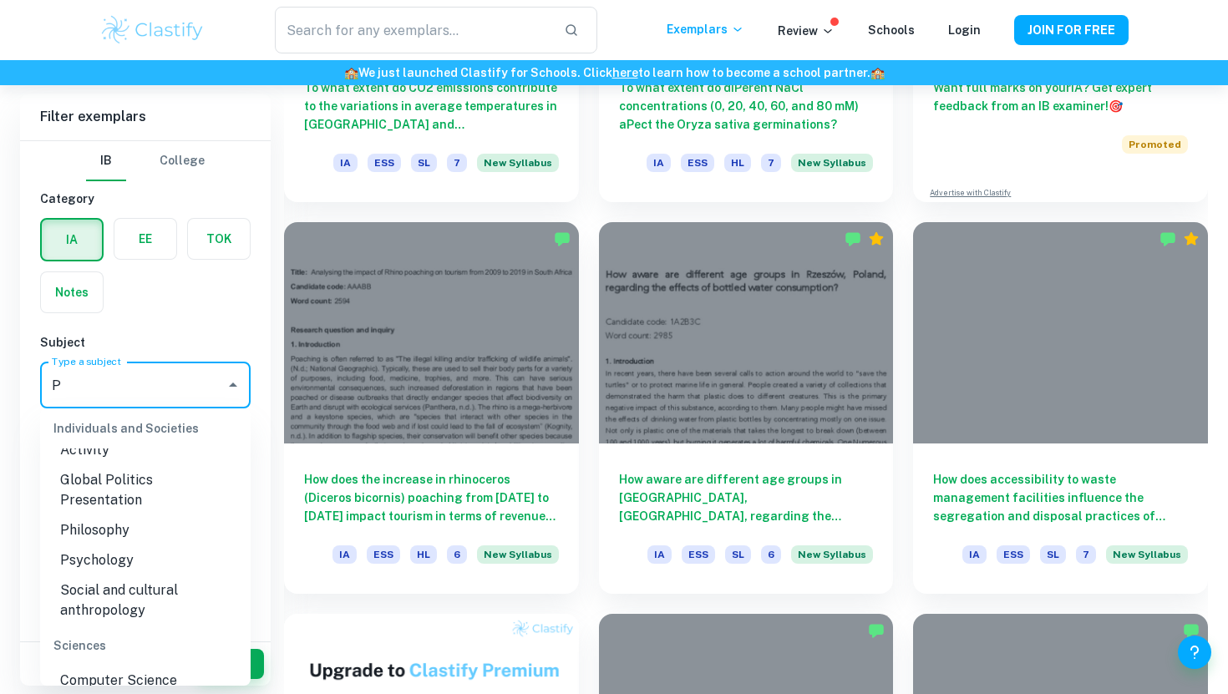
click at [108, 545] on li "Psychology" at bounding box center [145, 560] width 210 height 30
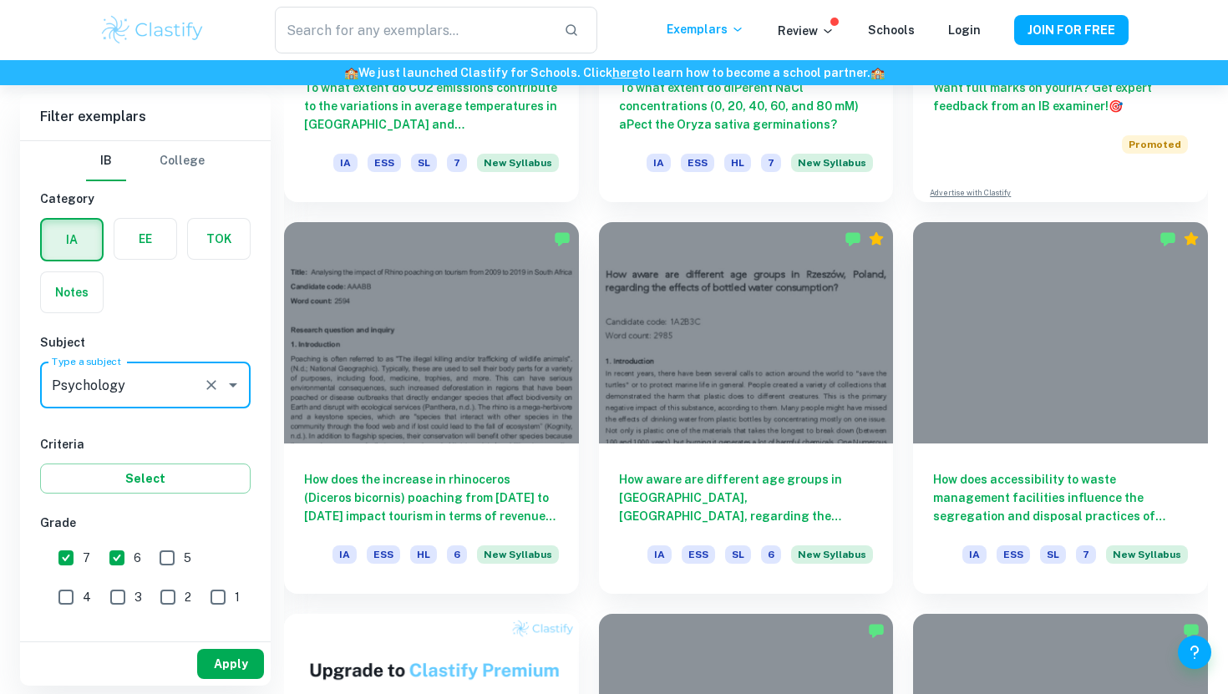
type input "Psychology"
click at [214, 663] on button "Apply" at bounding box center [230, 664] width 67 height 30
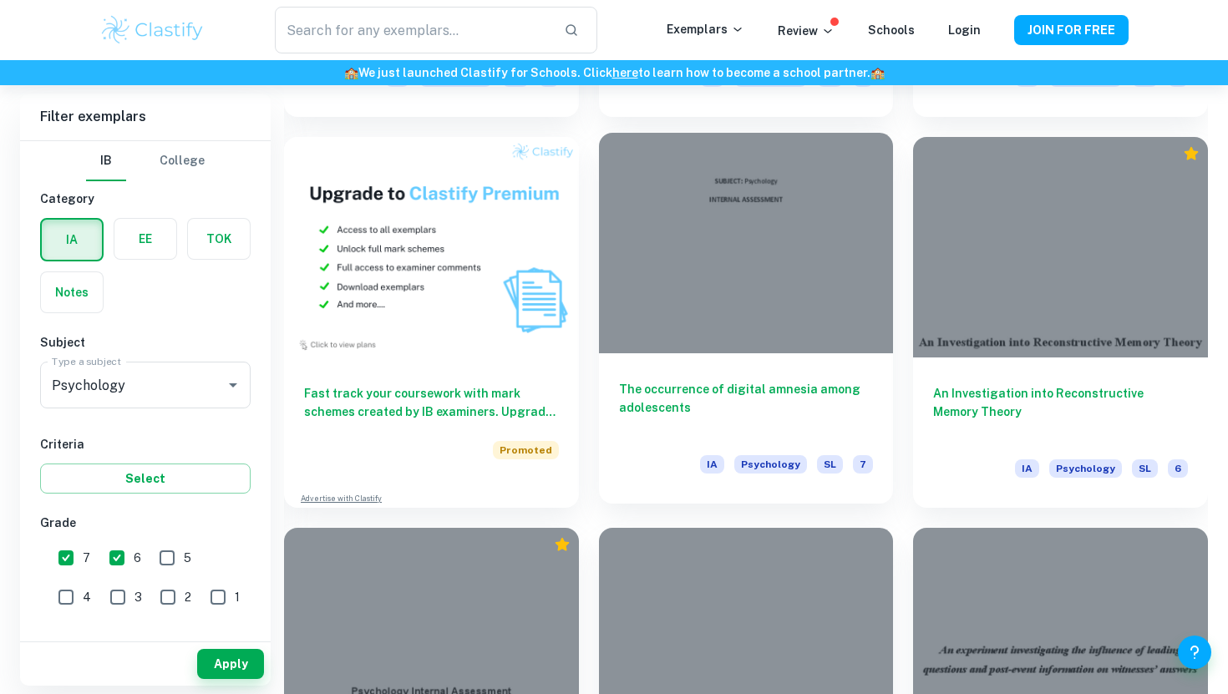
scroll to position [1491, 0]
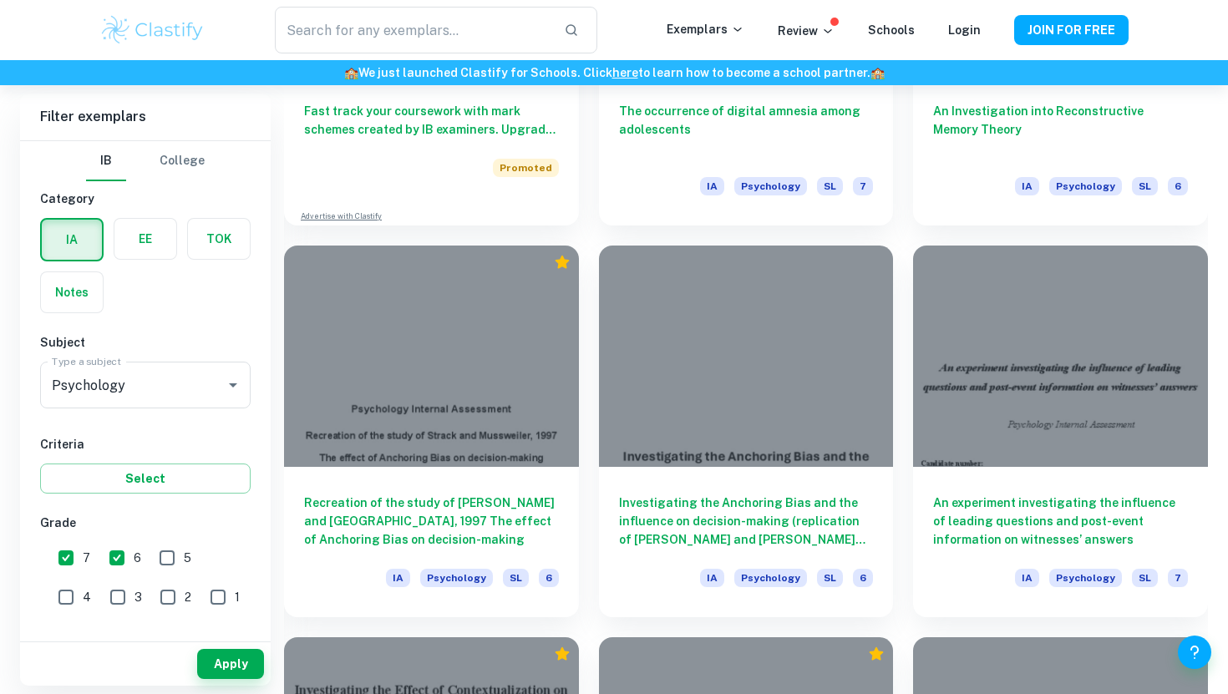
click at [106, 566] on input "6" at bounding box center [116, 557] width 33 height 33
checkbox input "false"
click at [67, 561] on input "7" at bounding box center [65, 557] width 33 height 33
checkbox input "false"
click at [220, 663] on button "Apply" at bounding box center [230, 664] width 67 height 30
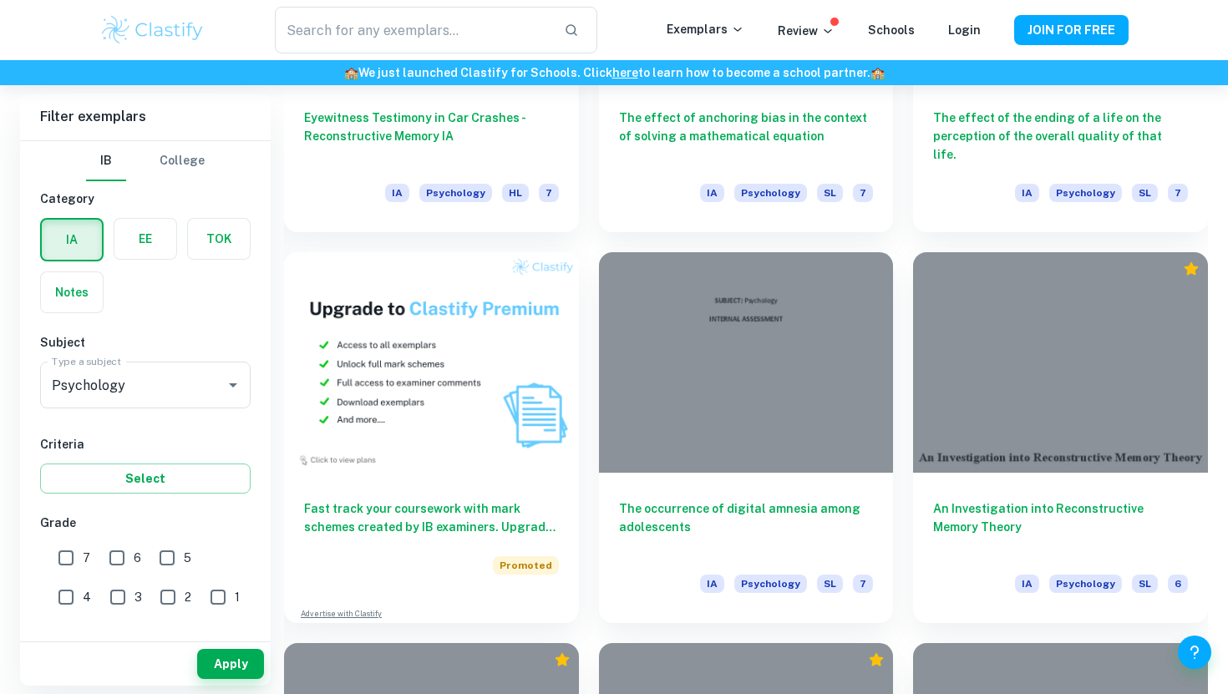
scroll to position [1283, 0]
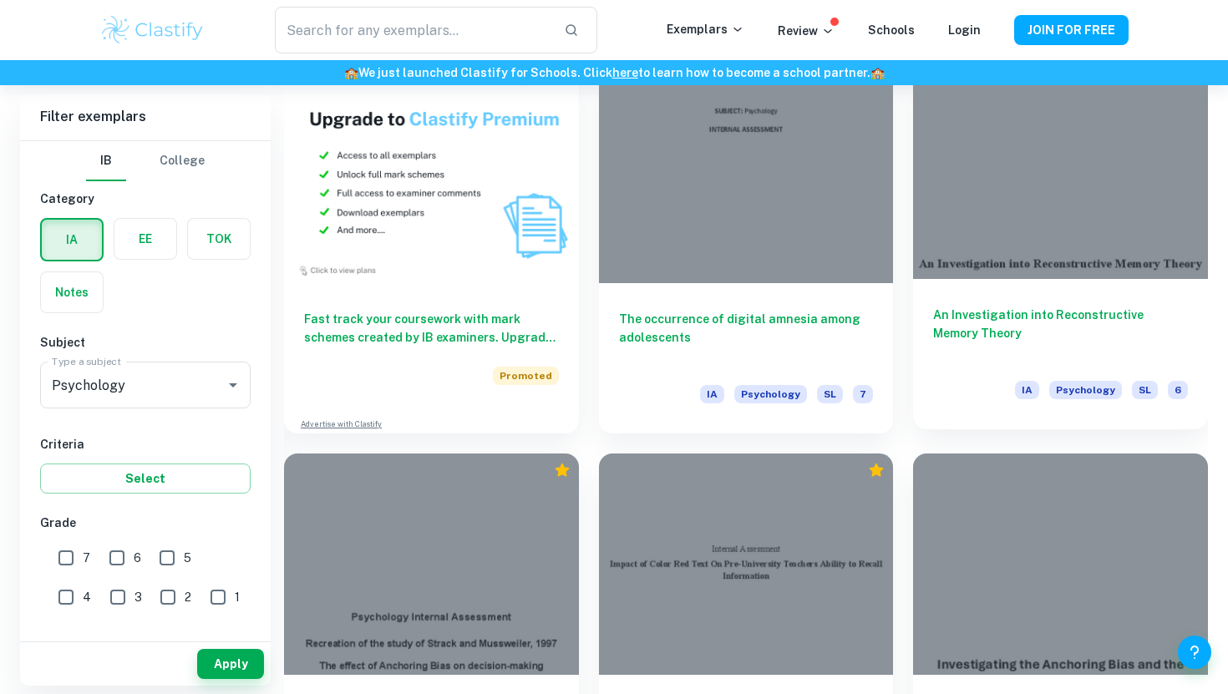
click at [965, 314] on h6 "An Investigation into Reconstructive Memory Theory" at bounding box center [1060, 333] width 255 height 55
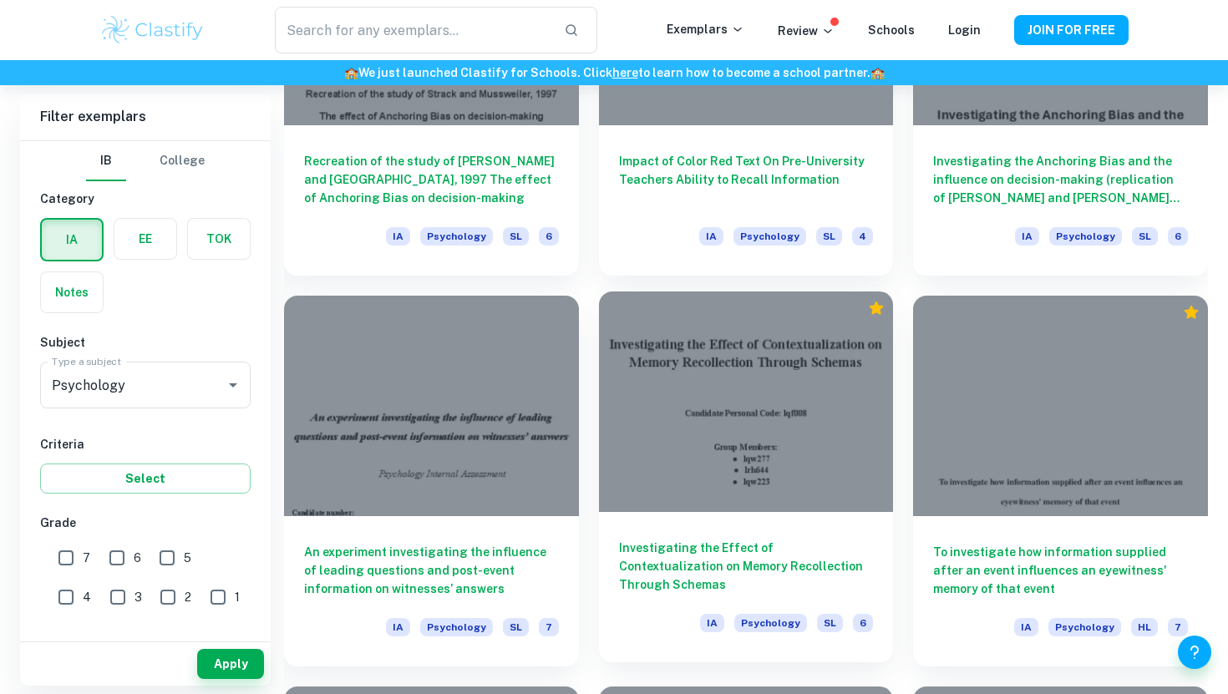
scroll to position [1833, 0]
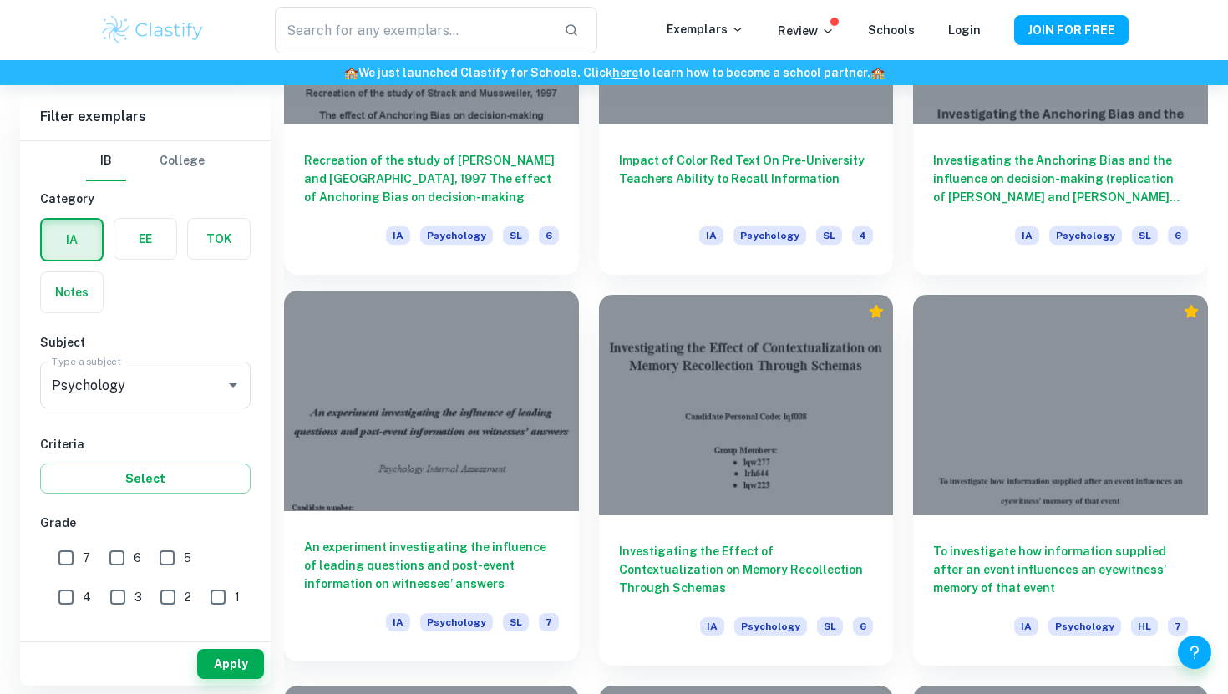
click at [464, 462] on div at bounding box center [431, 401] width 295 height 220
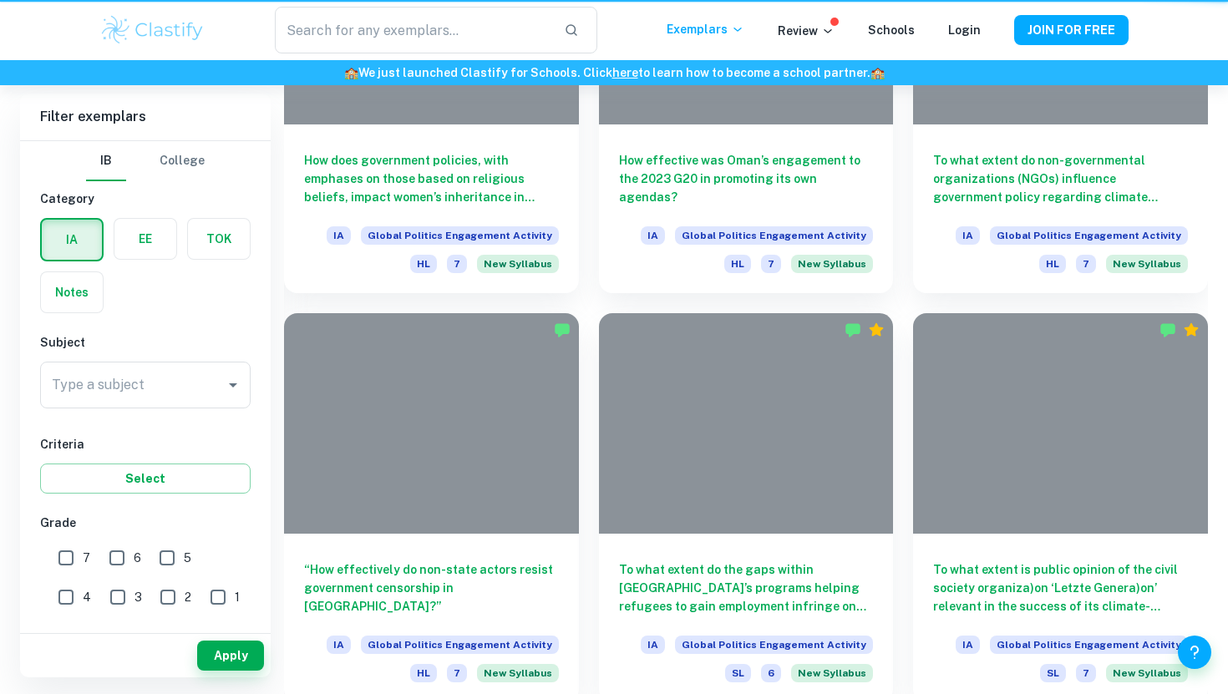
scroll to position [461, 0]
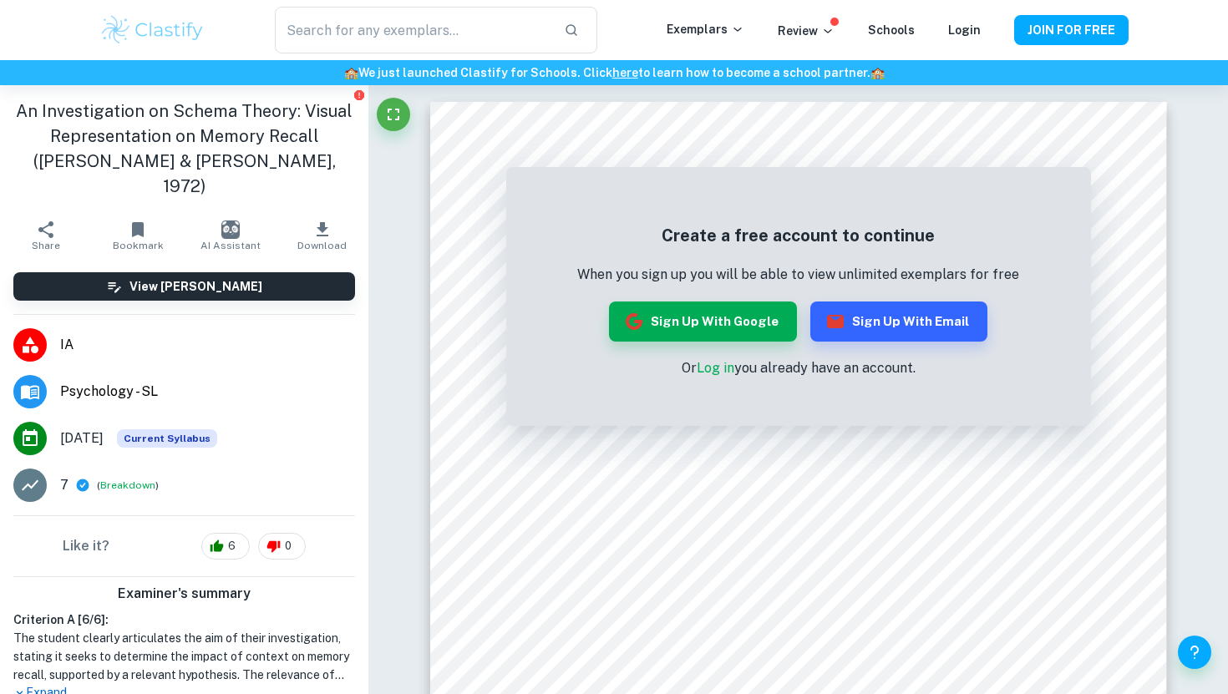
scroll to position [236, 0]
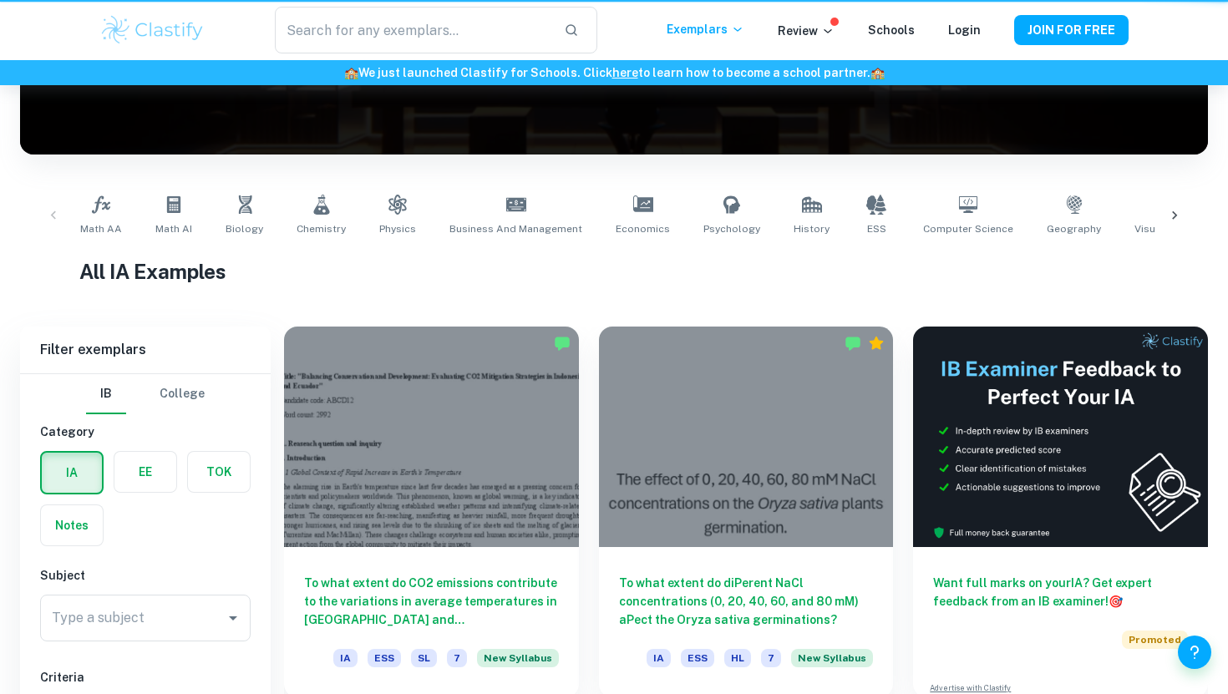
scroll to position [414, 0]
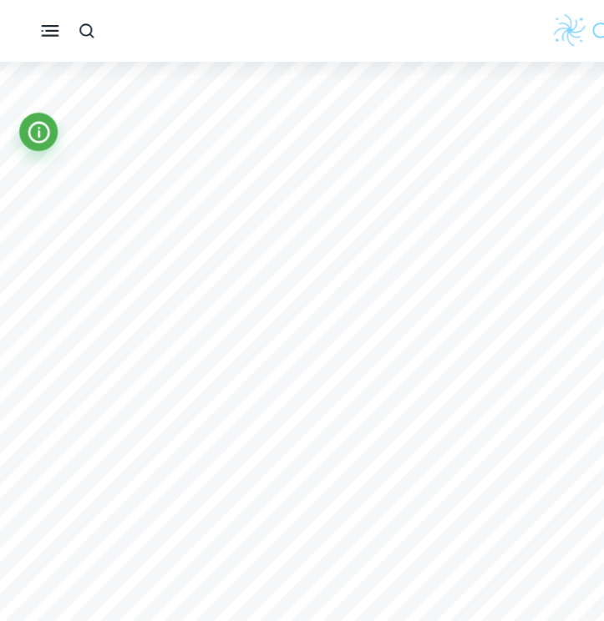
scroll to position [3535, 29]
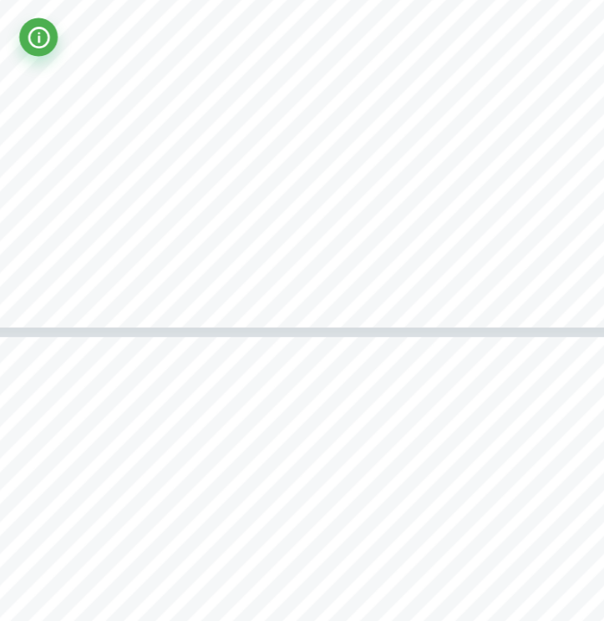
type input "7"
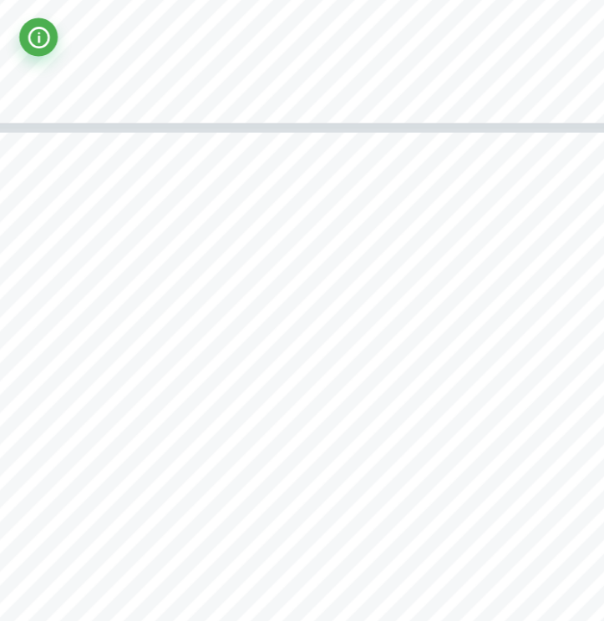
scroll to position [4956, 29]
